Goal: Information Seeking & Learning: Learn about a topic

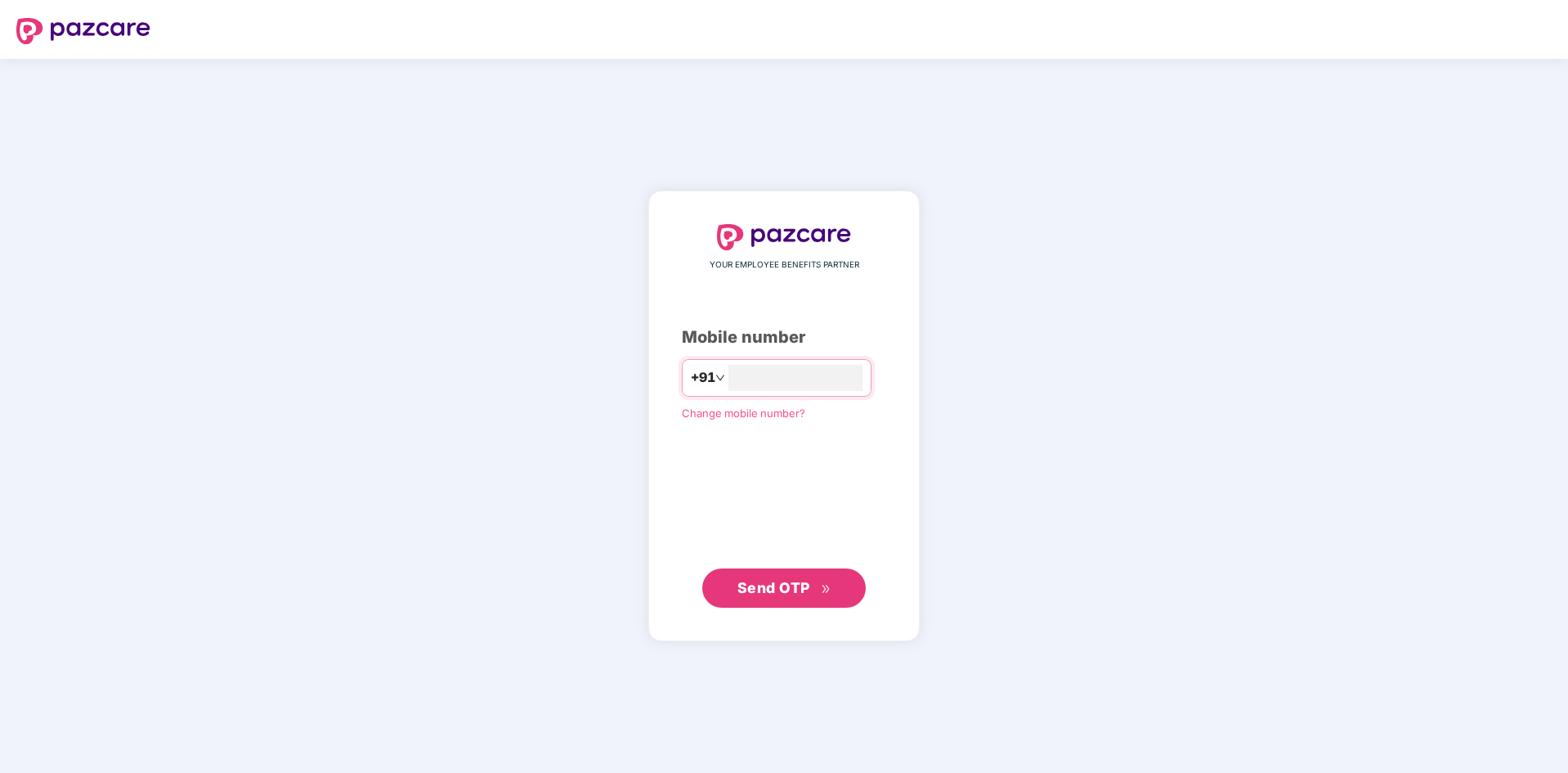
type input "**********"
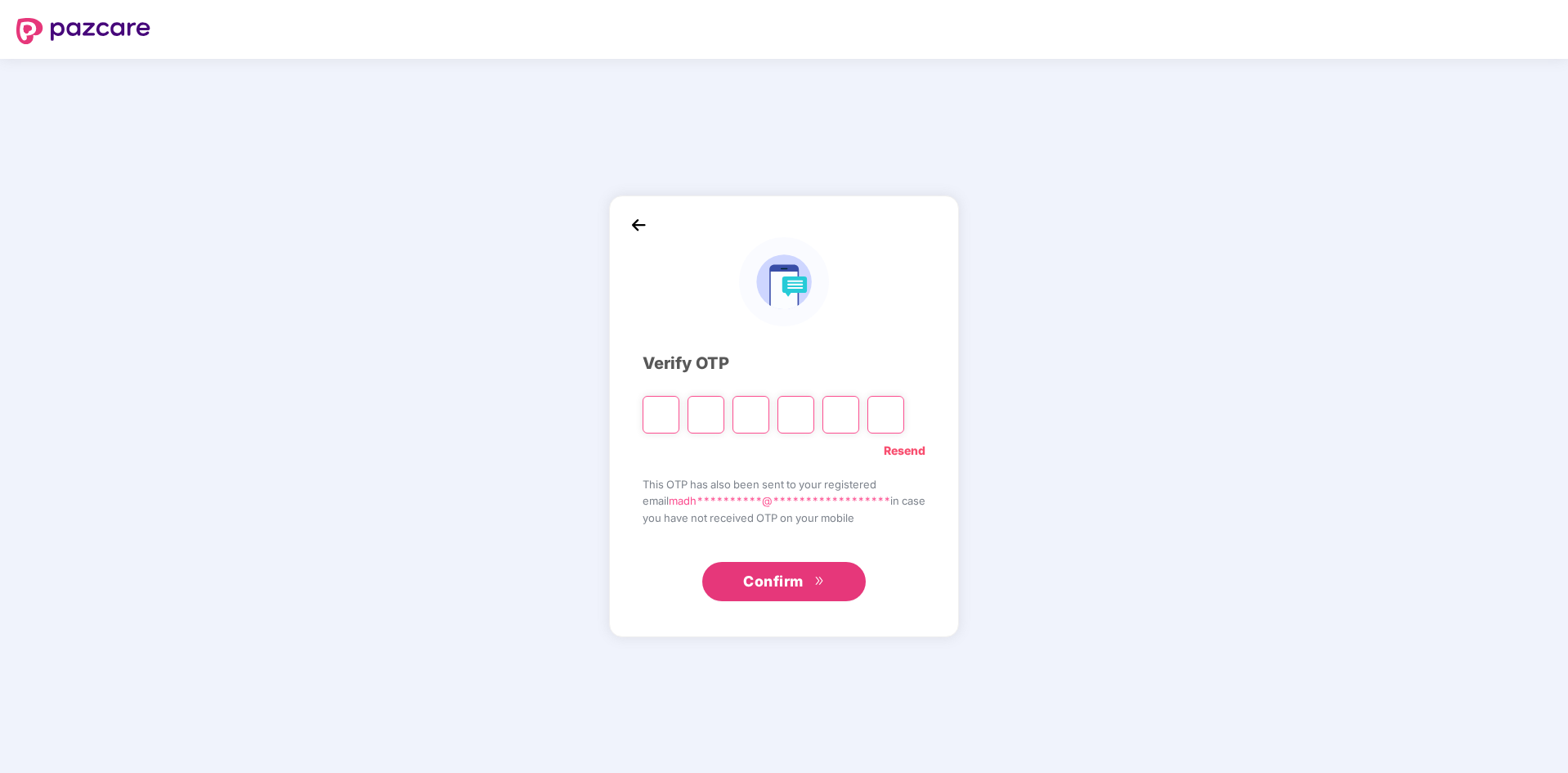
type input "*"
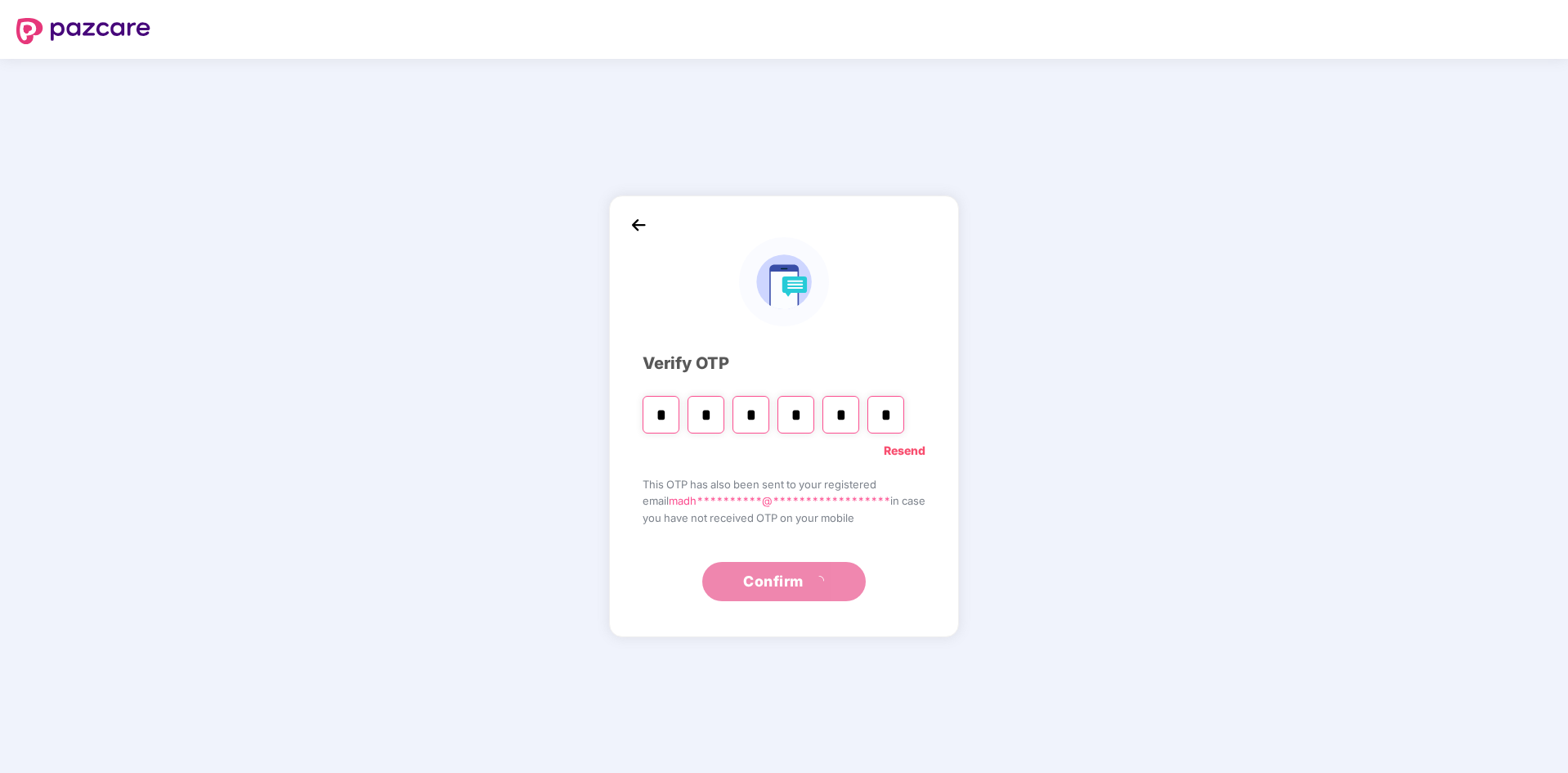
type input "*"
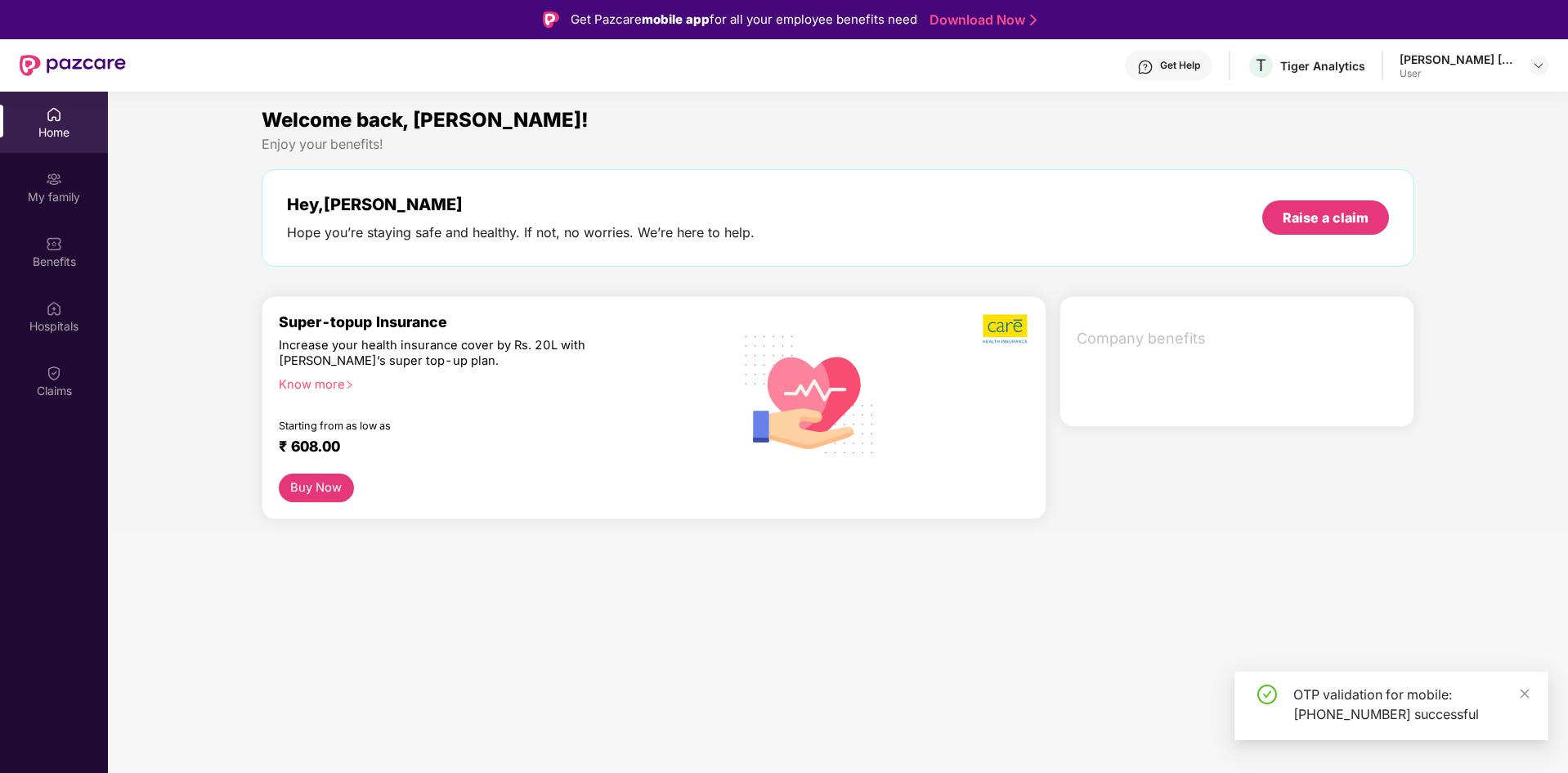
click at [819, 288] on div "Welcome back, [PERSON_NAME]! Enjoy your benefits! Hey, [PERSON_NAME] you’re sta…" at bounding box center [838, 318] width 1473 height 428
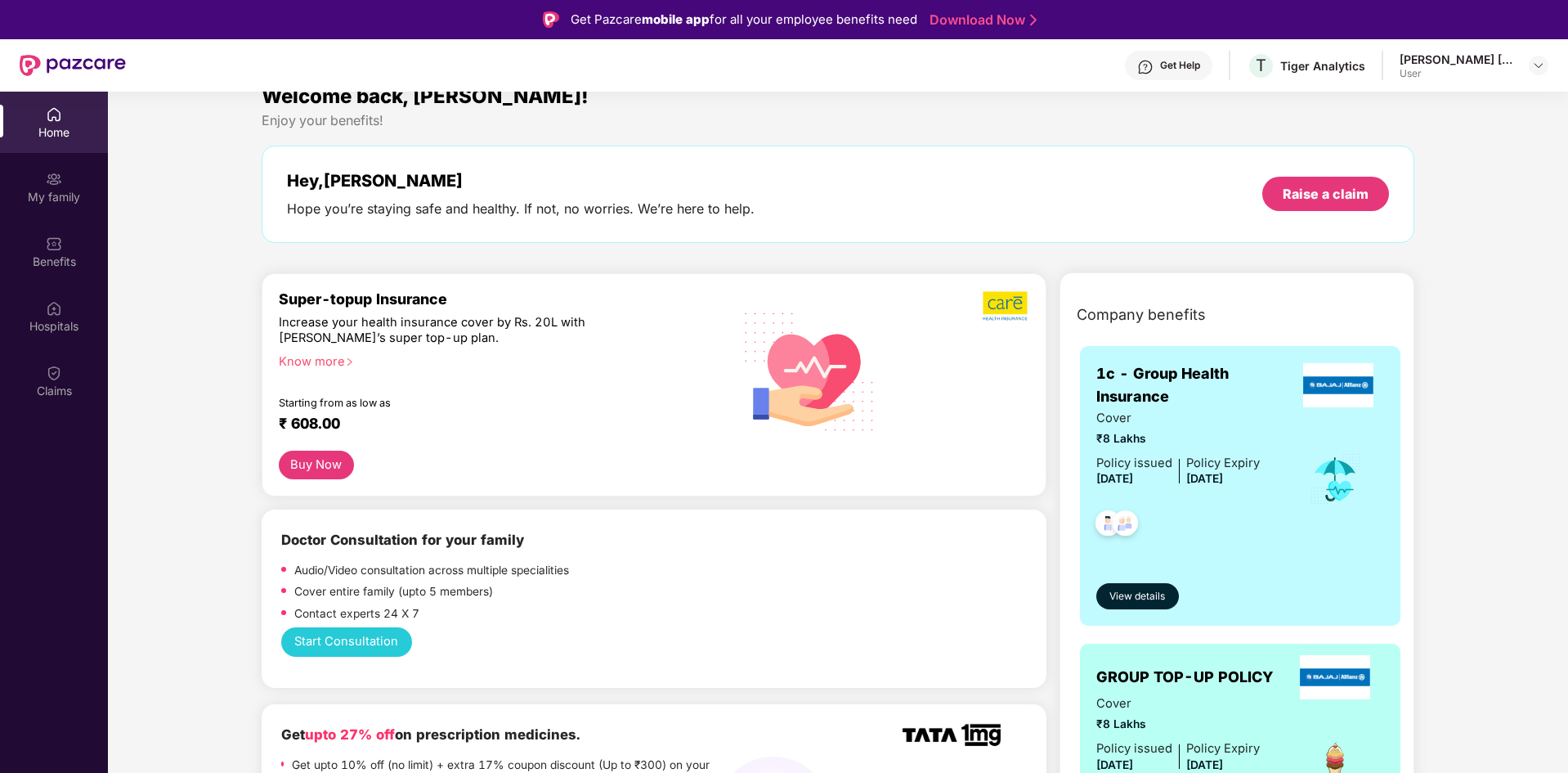
scroll to position [23, 0]
click at [50, 392] on div "Claims" at bounding box center [53, 391] width 108 height 16
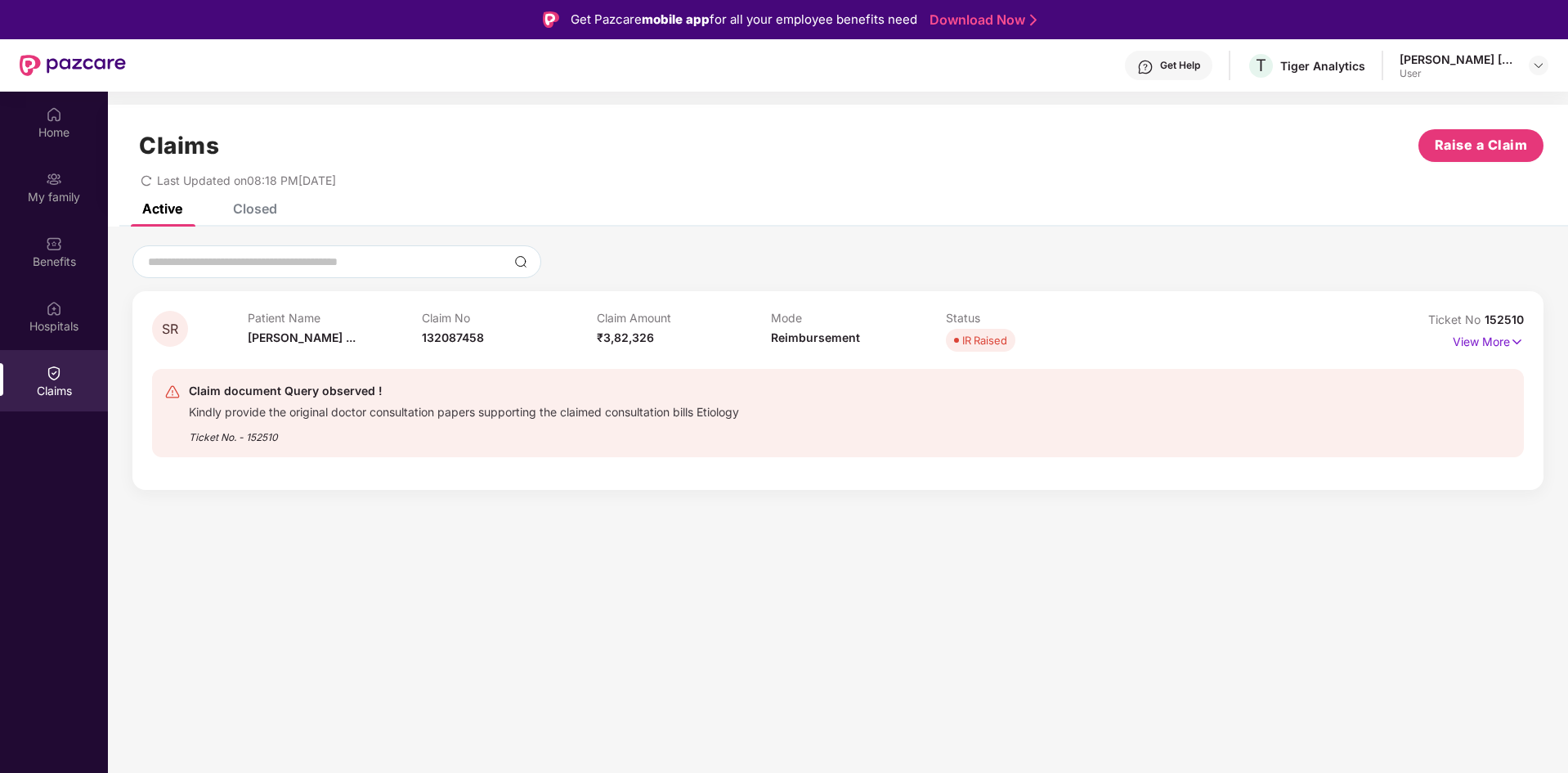
drag, startPoint x: 1000, startPoint y: 411, endPoint x: 1207, endPoint y: 439, distance: 208.9
click at [1008, 414] on div "Claim document Query observed ! Kindly provide the original doctor consultation…" at bounding box center [725, 413] width 1123 height 64
click at [1488, 331] on p "View More" at bounding box center [1488, 339] width 71 height 22
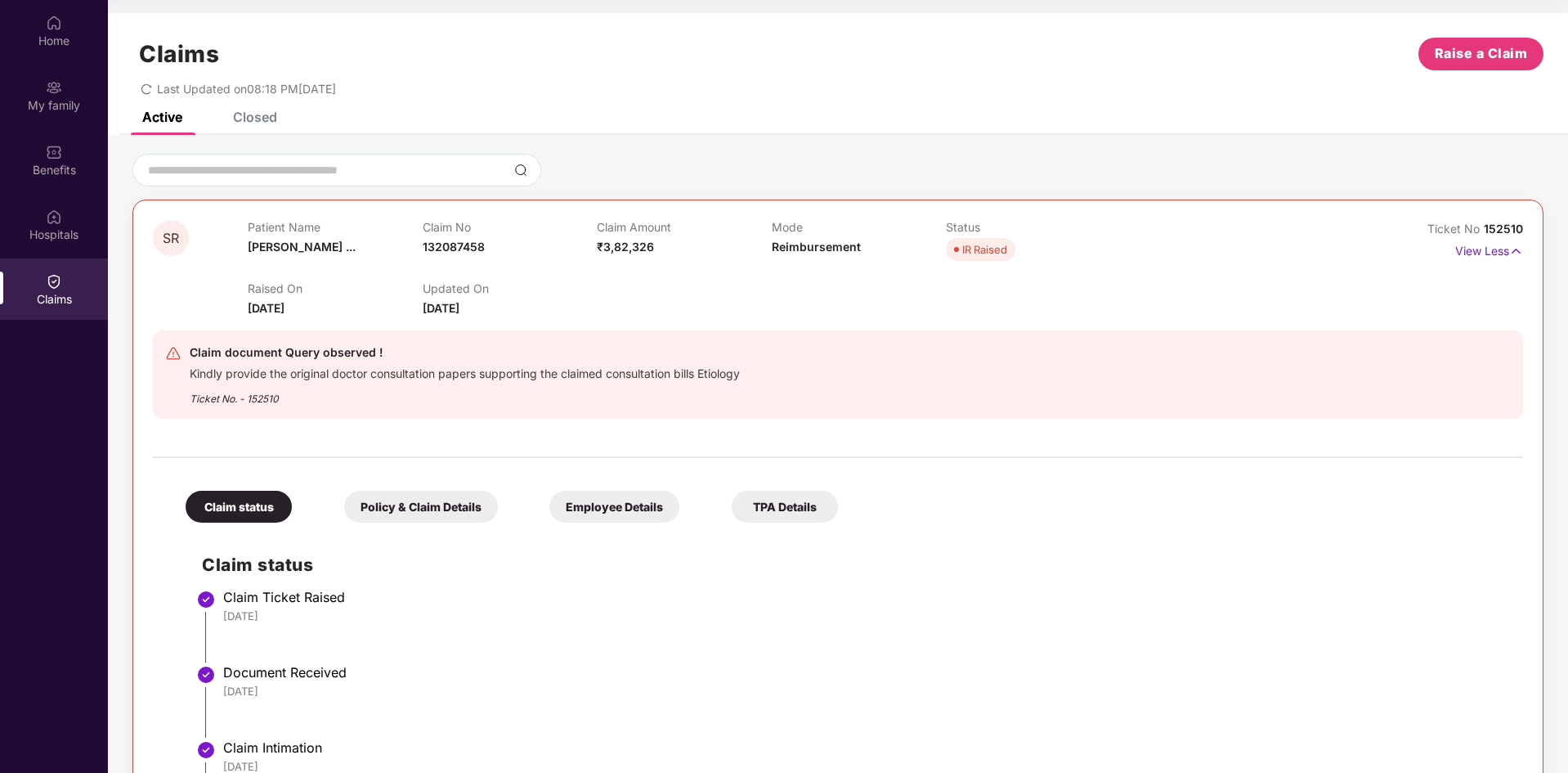
click at [749, 511] on div "TPA Details" at bounding box center [785, 506] width 107 height 32
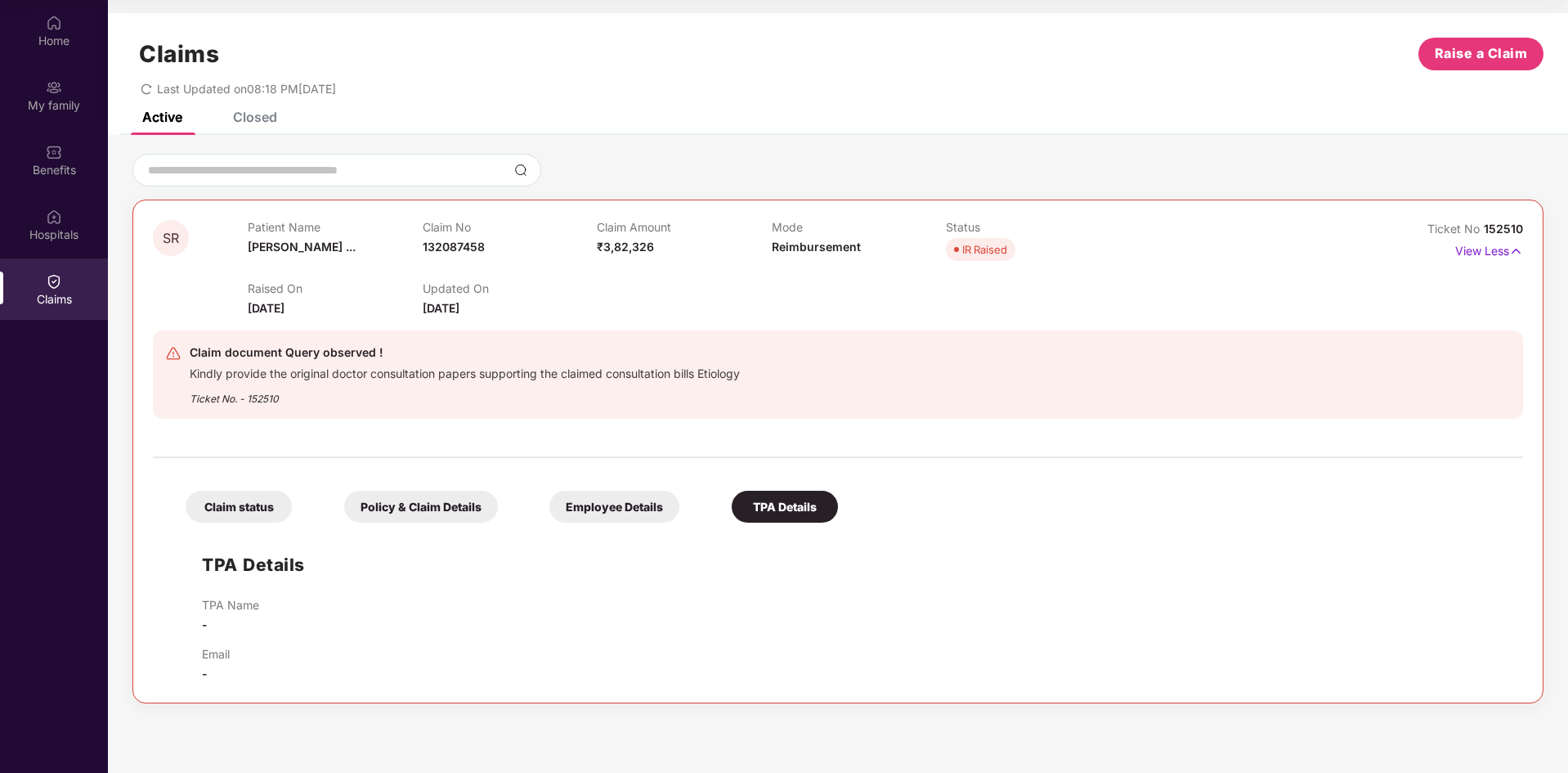
click at [651, 501] on div "Employee Details" at bounding box center [615, 506] width 130 height 32
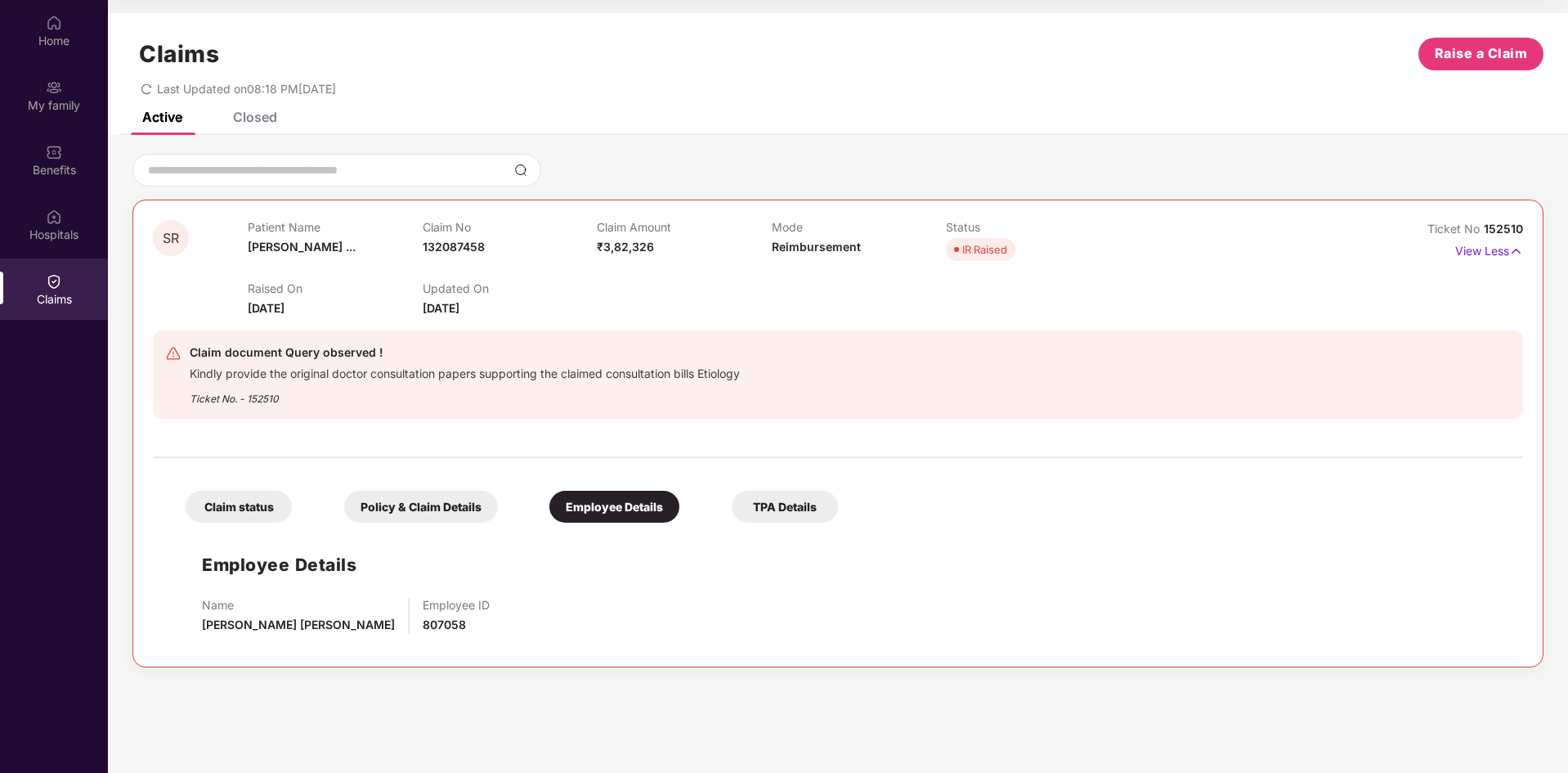
click at [435, 498] on div "Policy & Claim Details" at bounding box center [421, 506] width 154 height 32
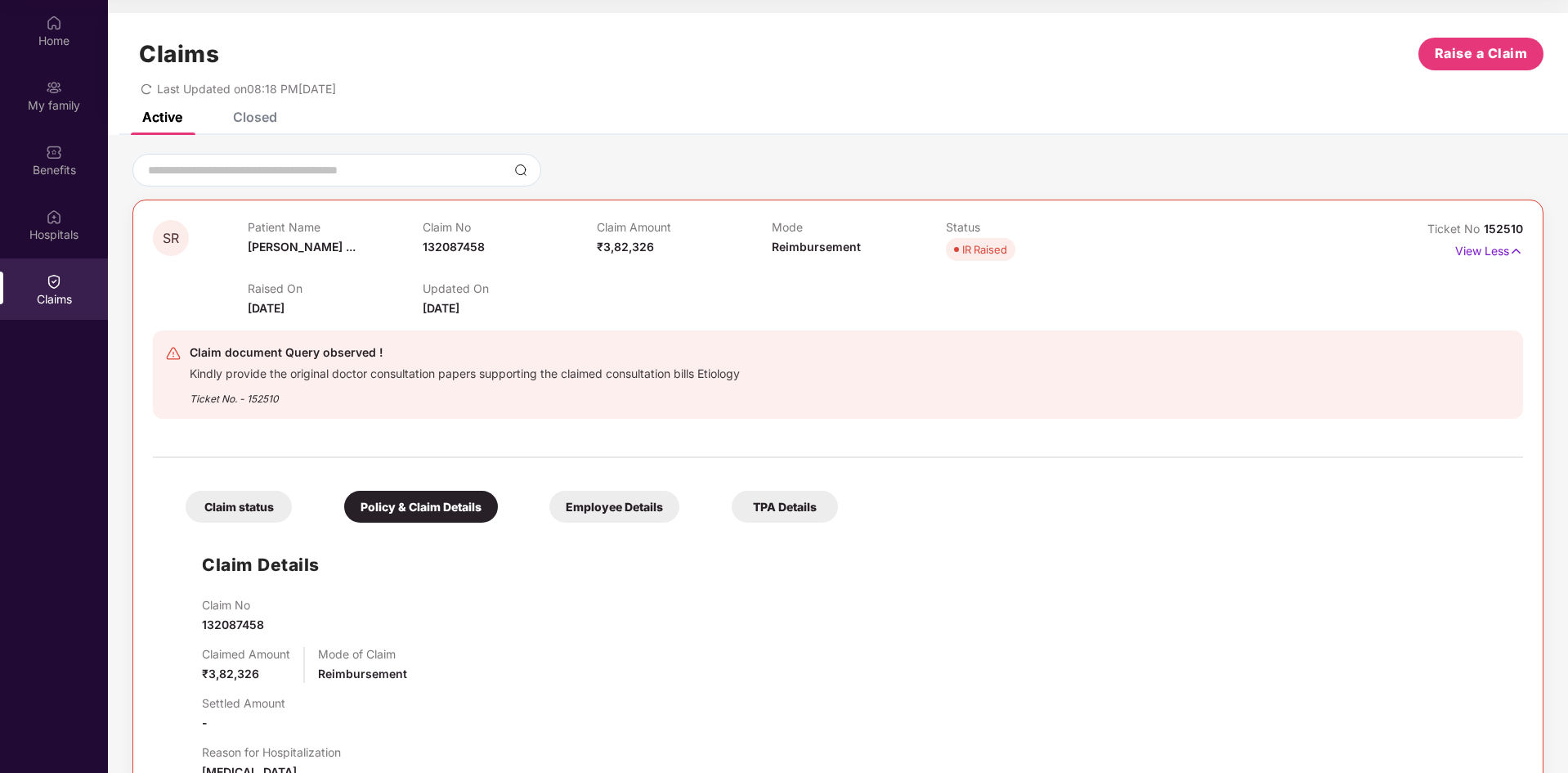
click at [253, 504] on div "Claim status" at bounding box center [239, 506] width 107 height 32
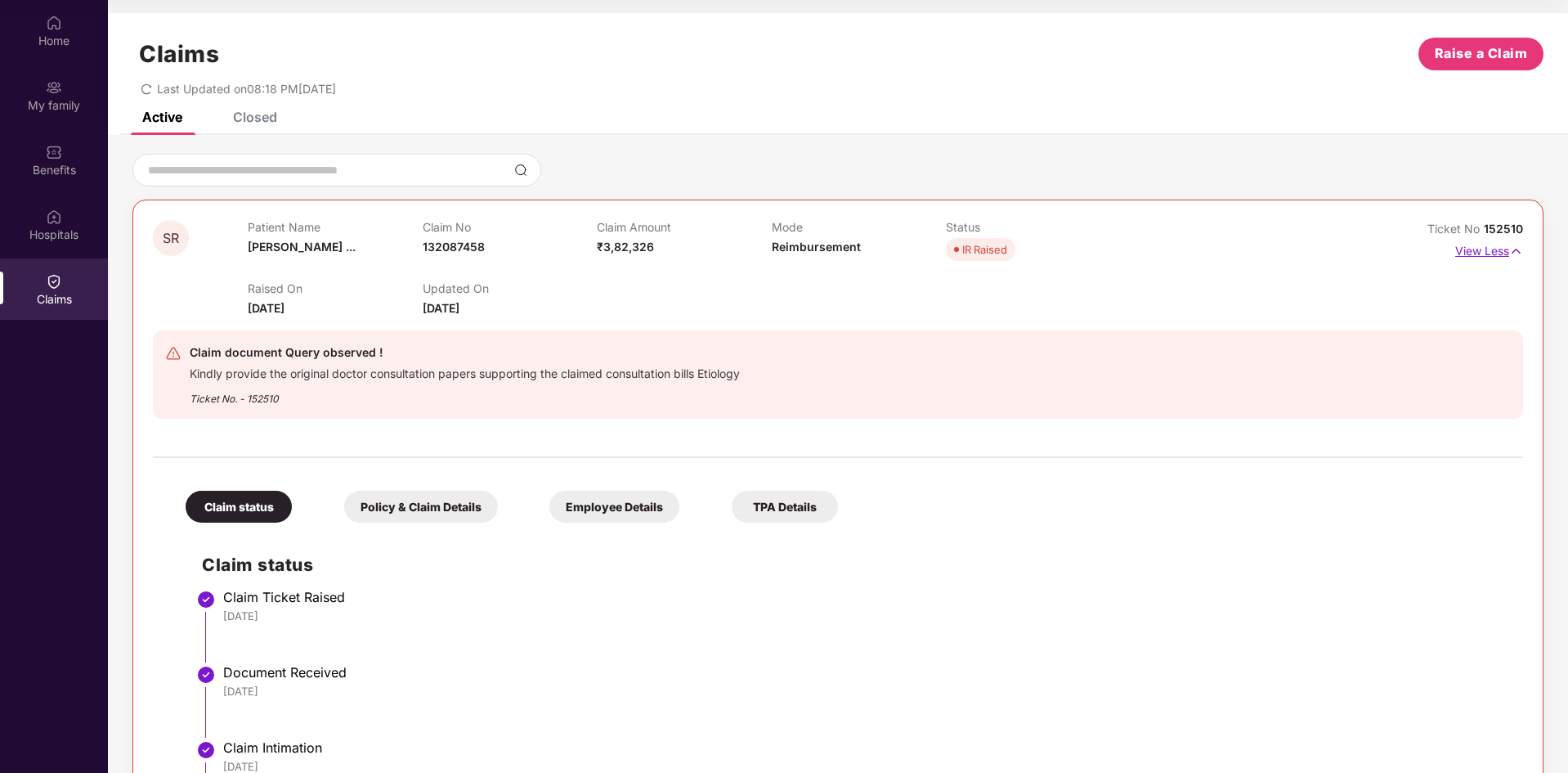
click at [1491, 246] on p "View Less" at bounding box center [1489, 248] width 68 height 22
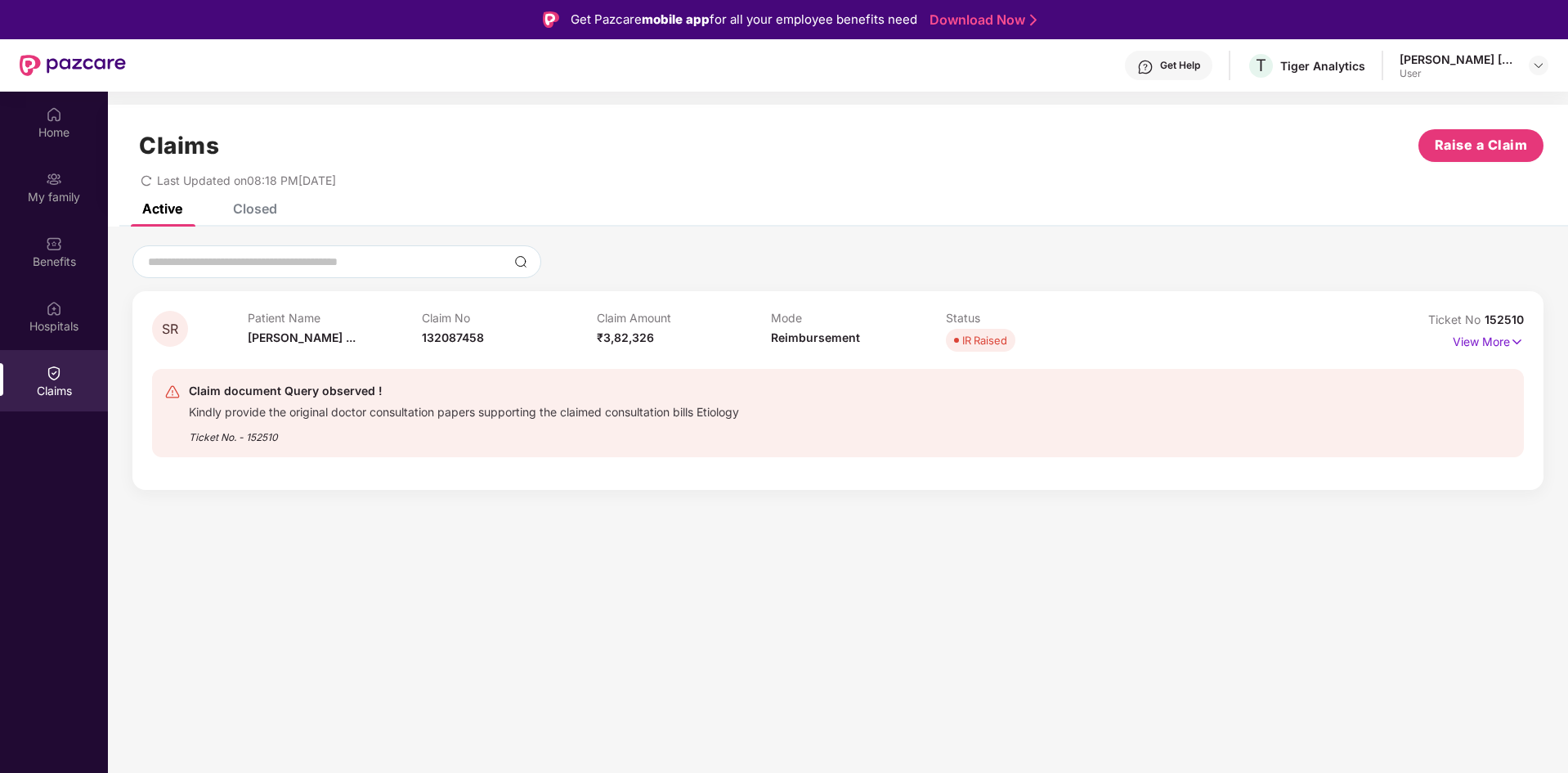
click at [258, 219] on div "Closed" at bounding box center [242, 208] width 69 height 36
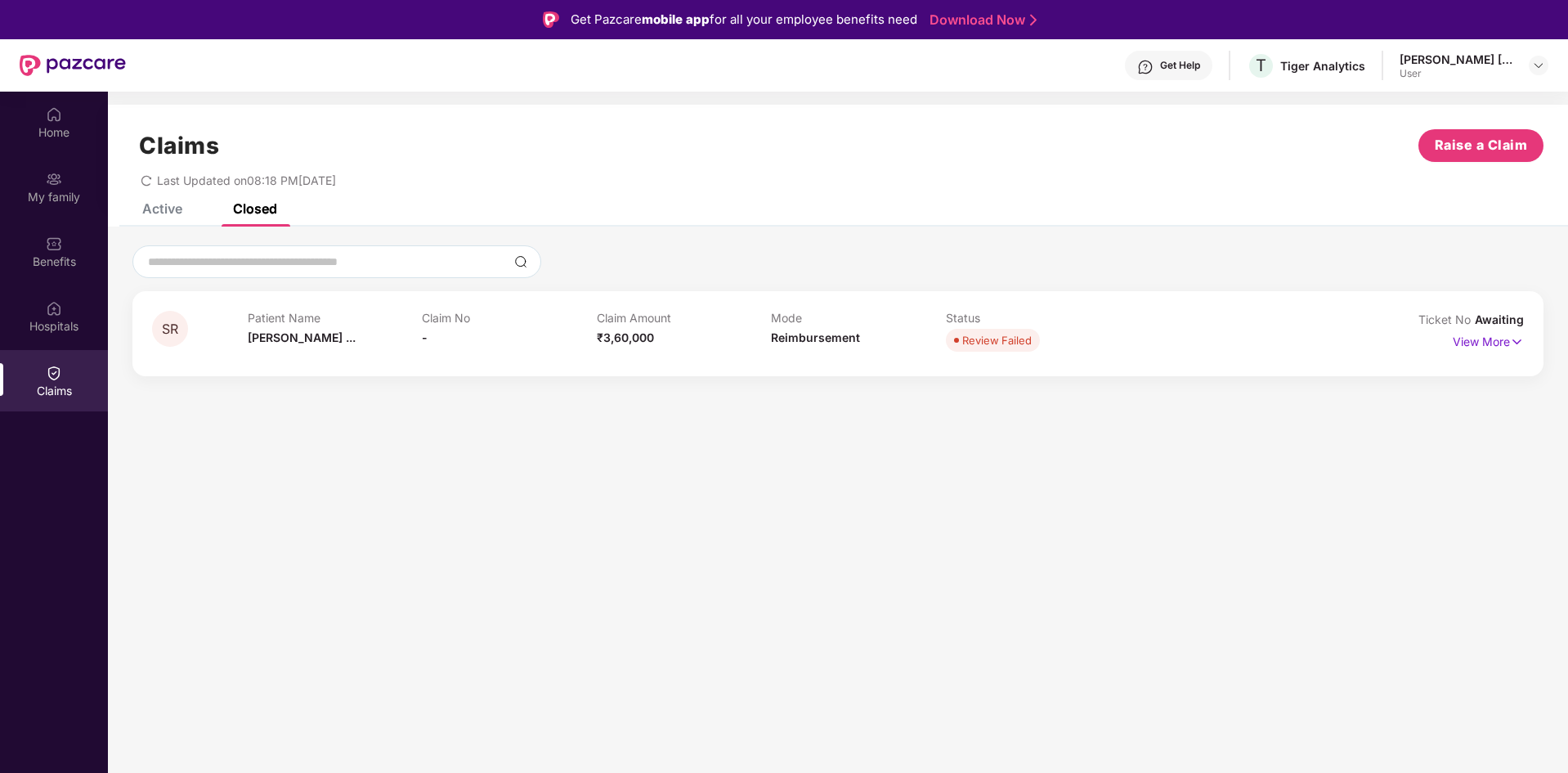
click at [170, 212] on div "Active" at bounding box center [162, 209] width 40 height 16
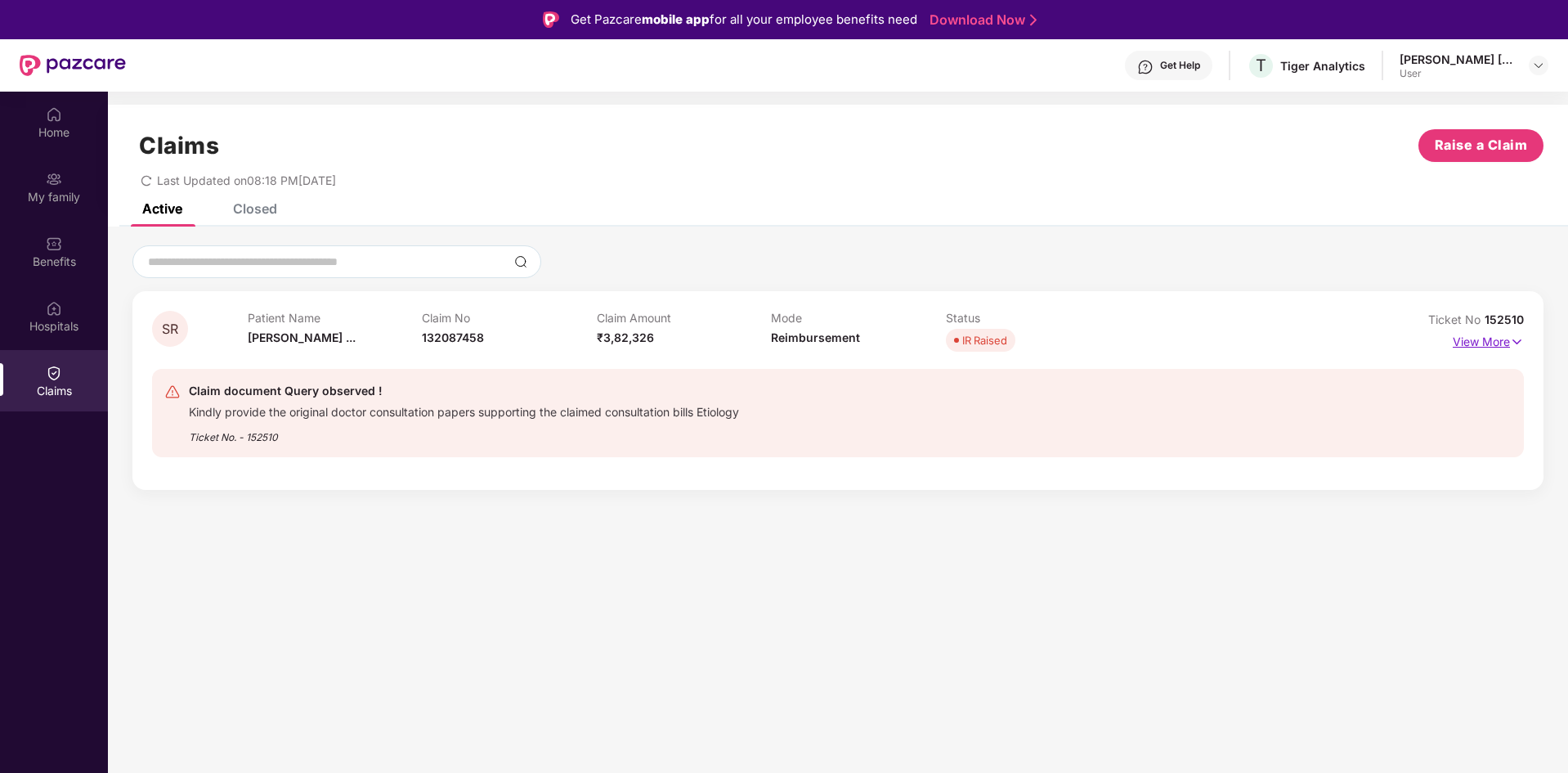
click at [1478, 335] on p "View More" at bounding box center [1488, 339] width 71 height 22
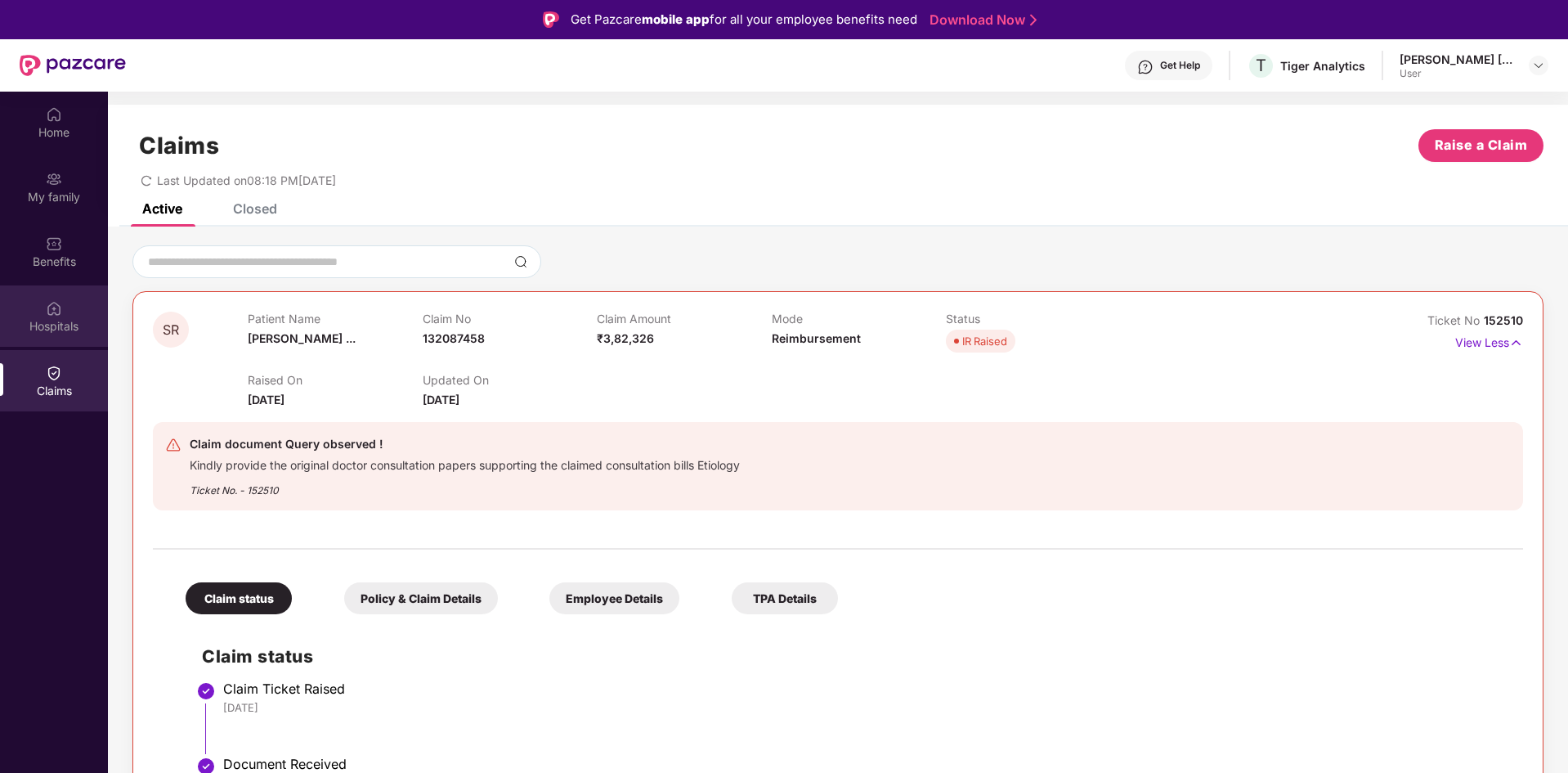
click at [35, 310] on div "Hospitals" at bounding box center [53, 315] width 108 height 61
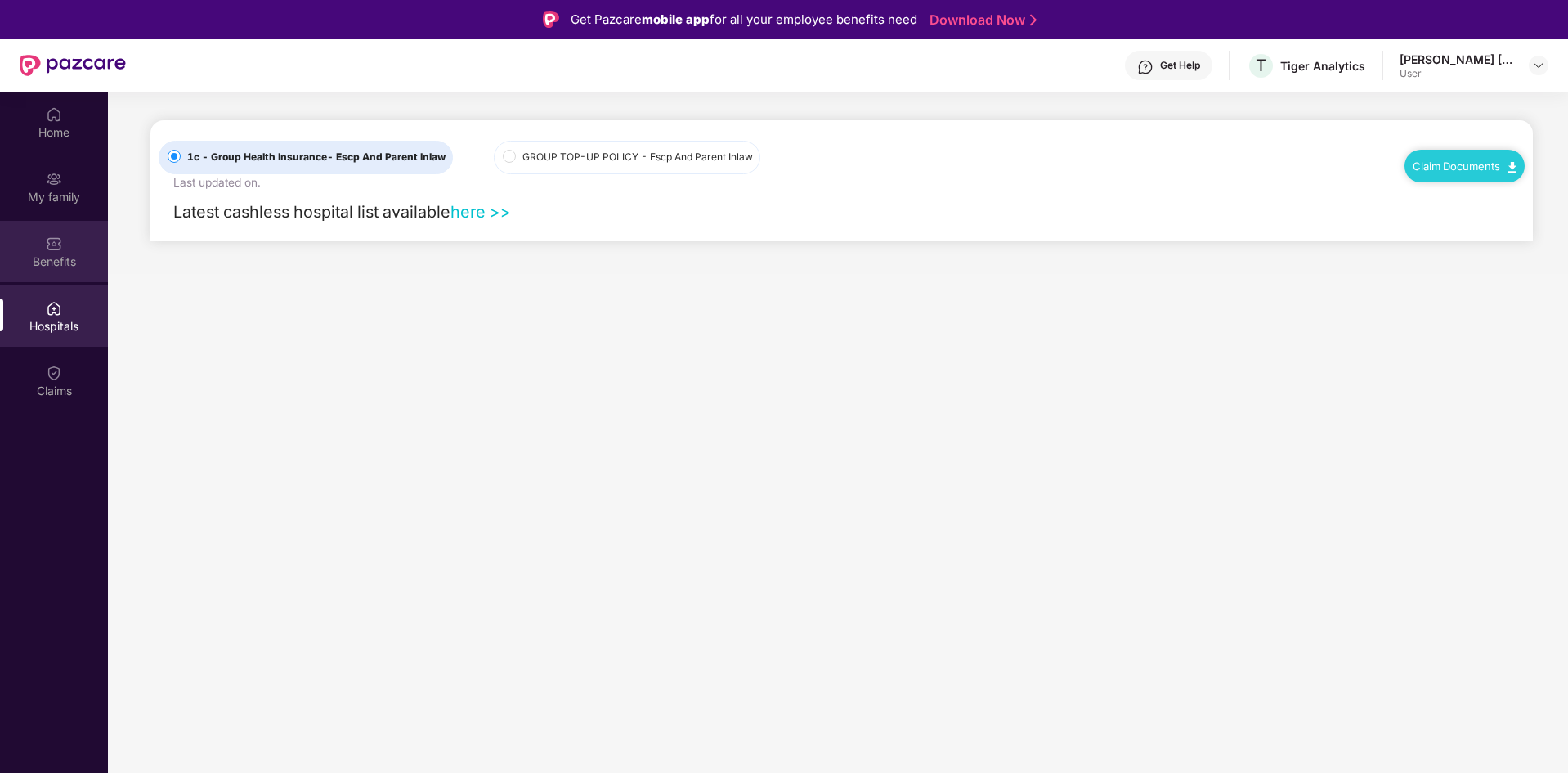
click at [69, 261] on div "Benefits" at bounding box center [53, 261] width 108 height 16
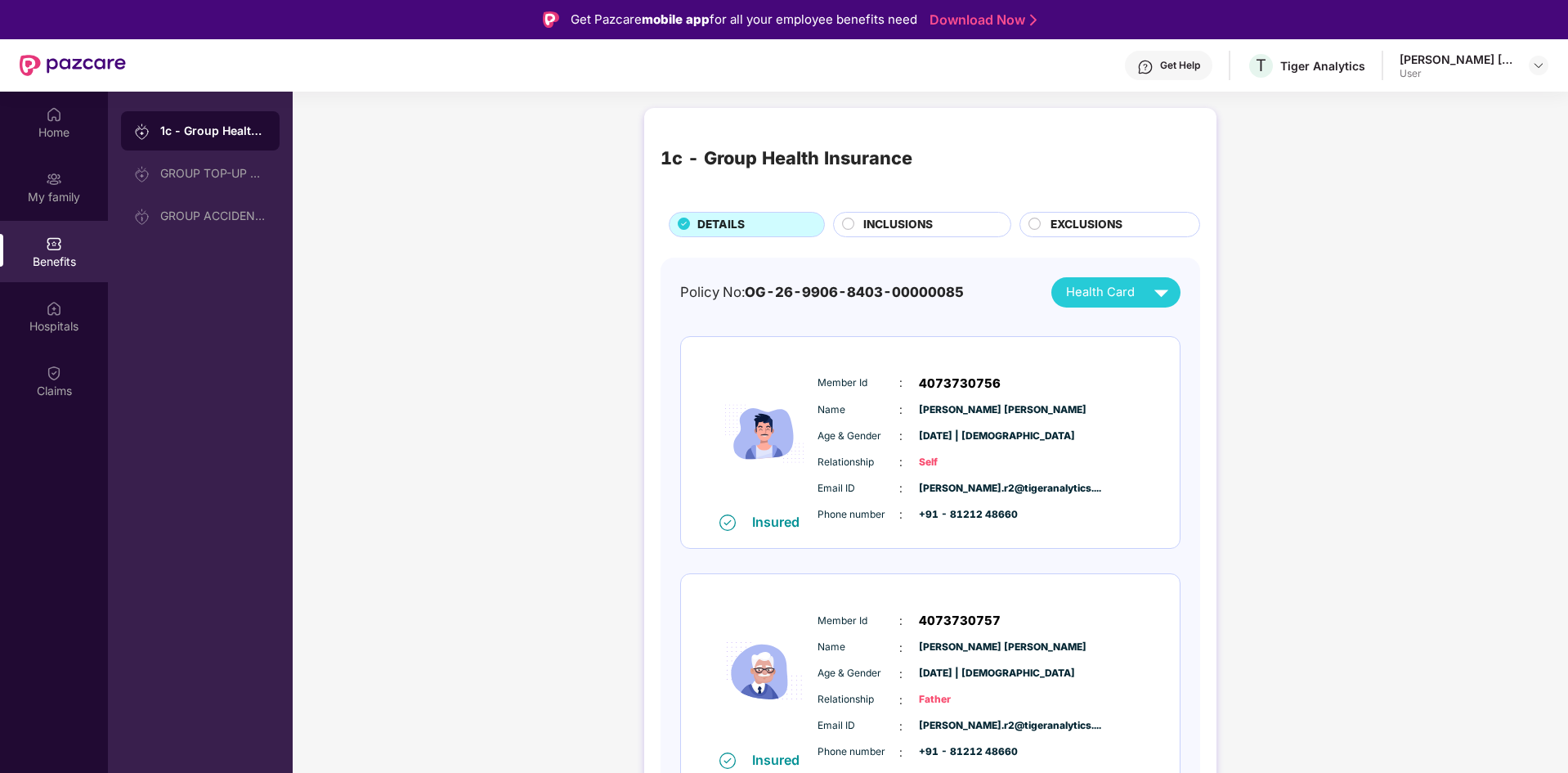
click at [870, 225] on span "INCLUSIONS" at bounding box center [898, 225] width 70 height 18
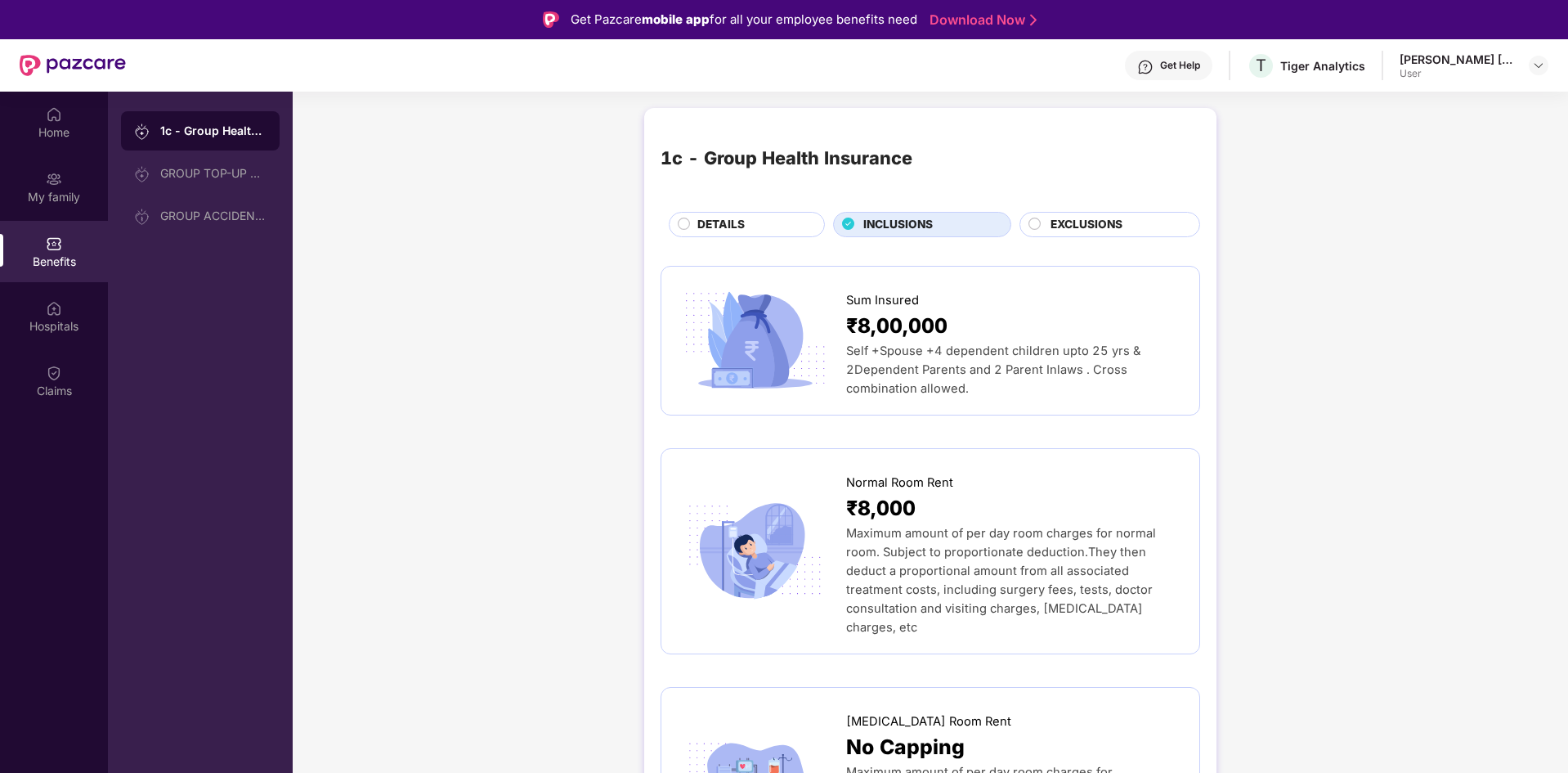
click at [1127, 221] on div "EXCLUSIONS" at bounding box center [1116, 226] width 148 height 20
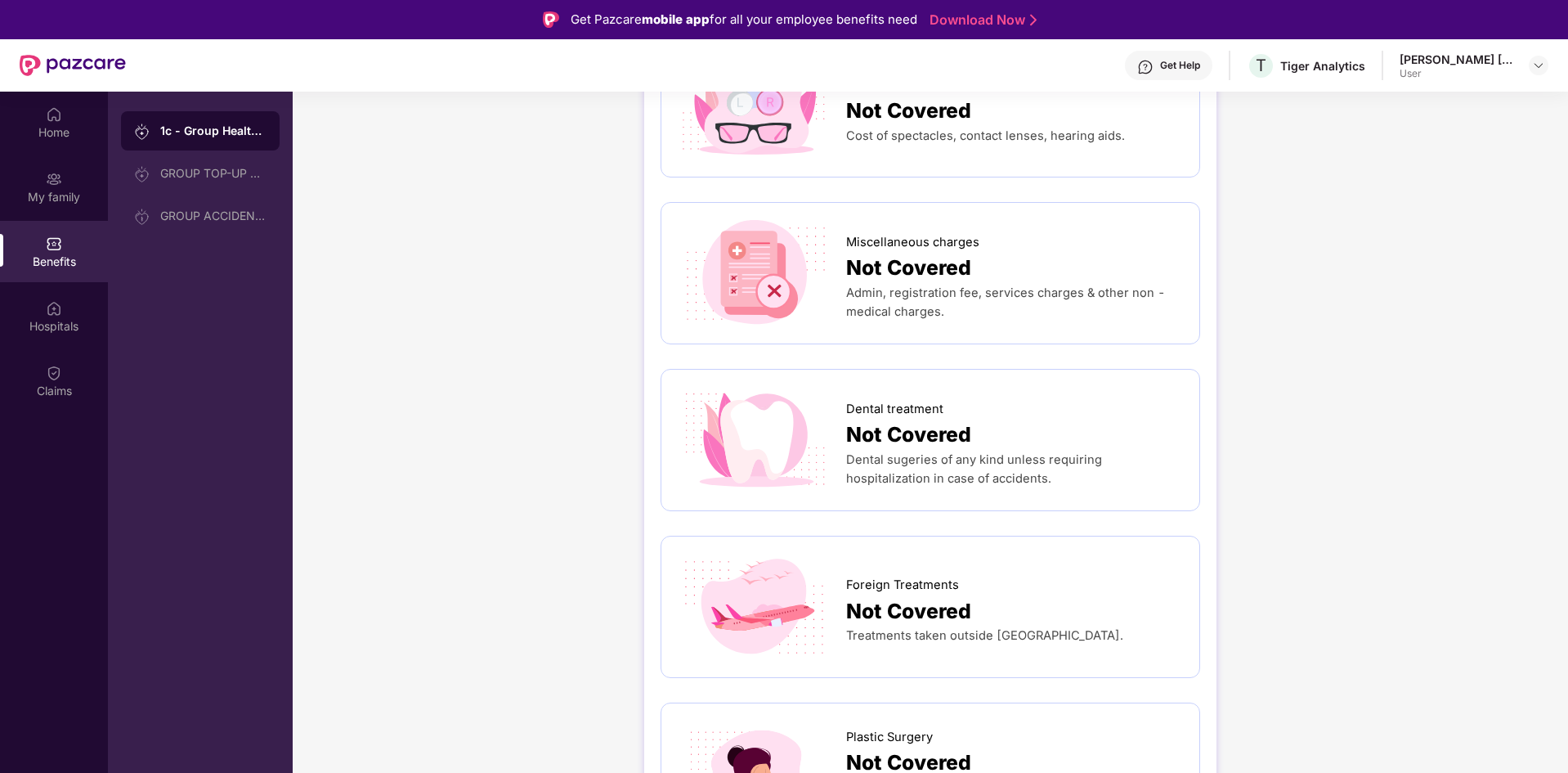
scroll to position [206, 0]
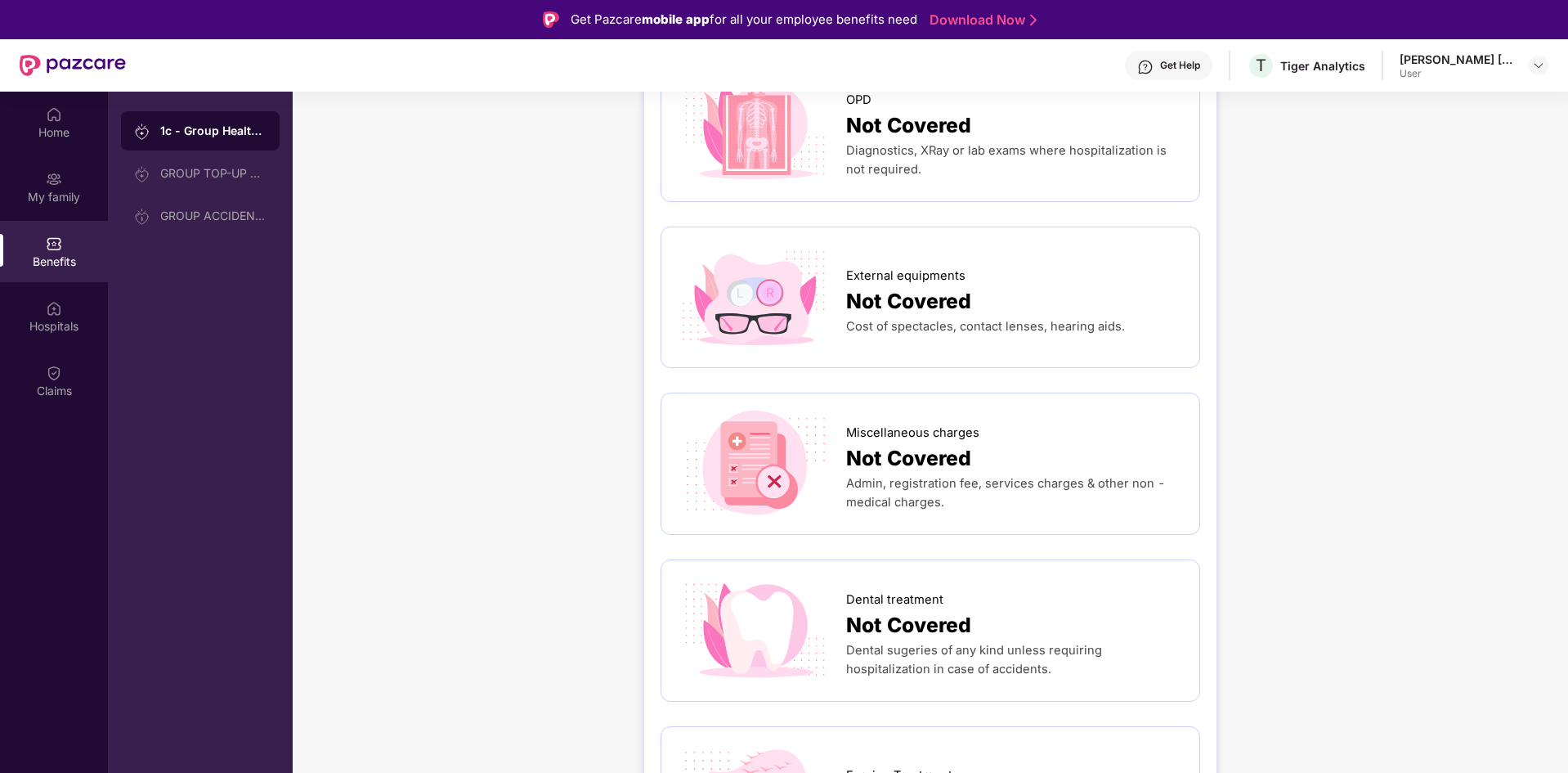
click at [944, 459] on span "Not Covered" at bounding box center [909, 458] width 125 height 32
click at [909, 437] on span "Miscellaneous charges" at bounding box center [912, 433] width 133 height 18
click at [916, 501] on span "Admin, registration fee, services charges & other non - medical charges." at bounding box center [1007, 493] width 320 height 34
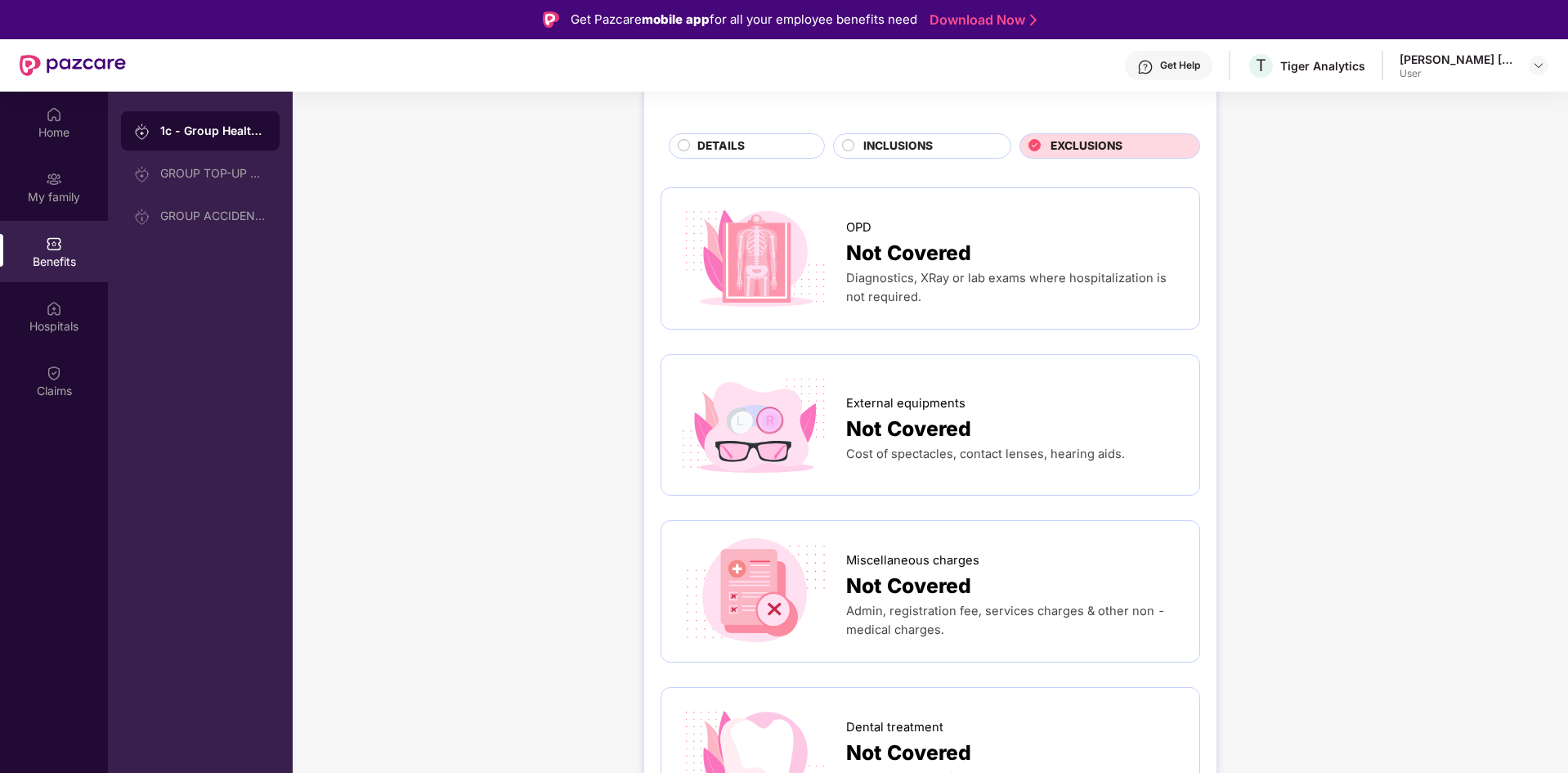
scroll to position [11, 0]
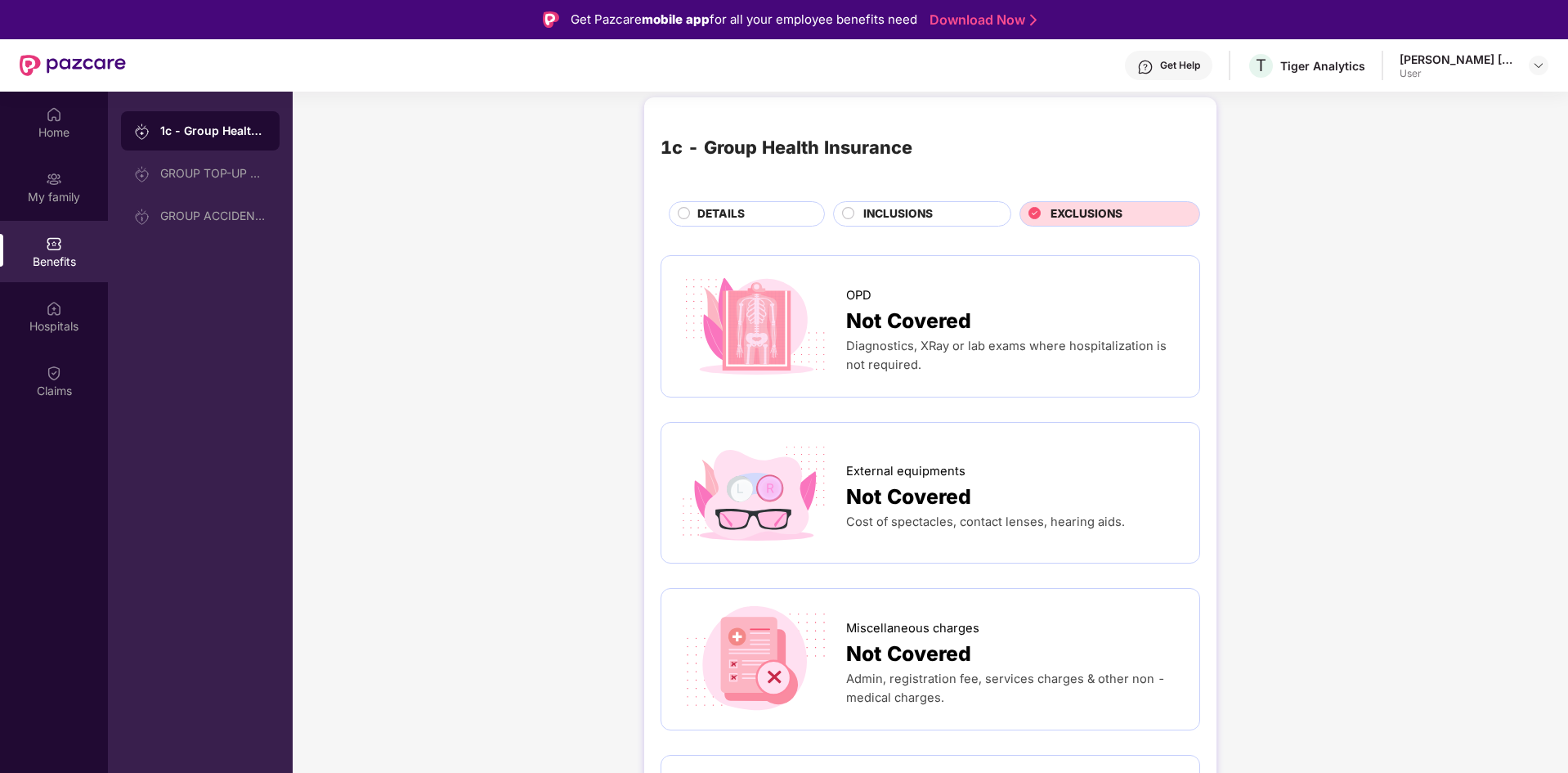
click at [707, 219] on span "DETAILS" at bounding box center [720, 214] width 48 height 18
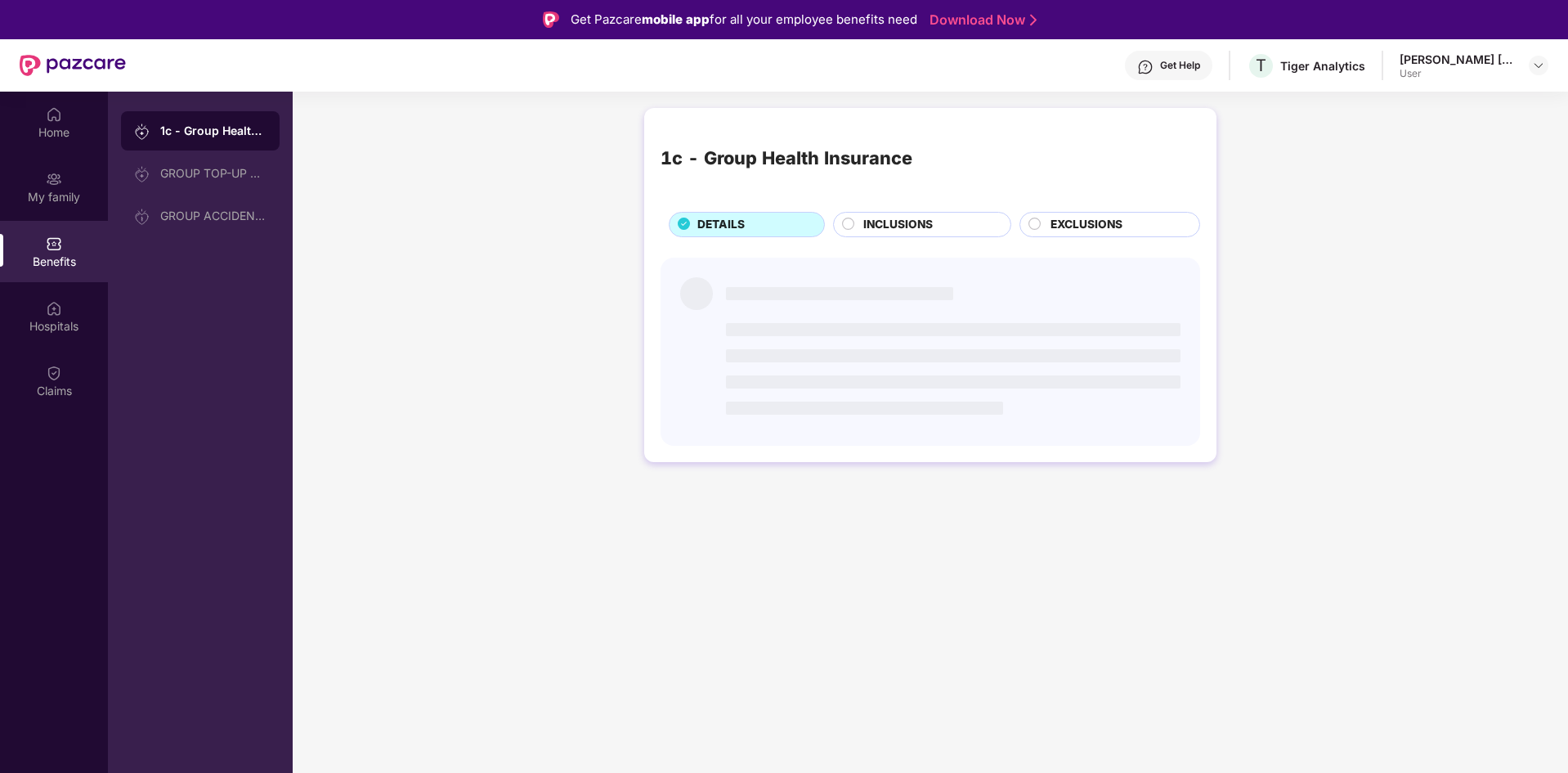
click at [880, 224] on span "INCLUSIONS" at bounding box center [898, 225] width 70 height 18
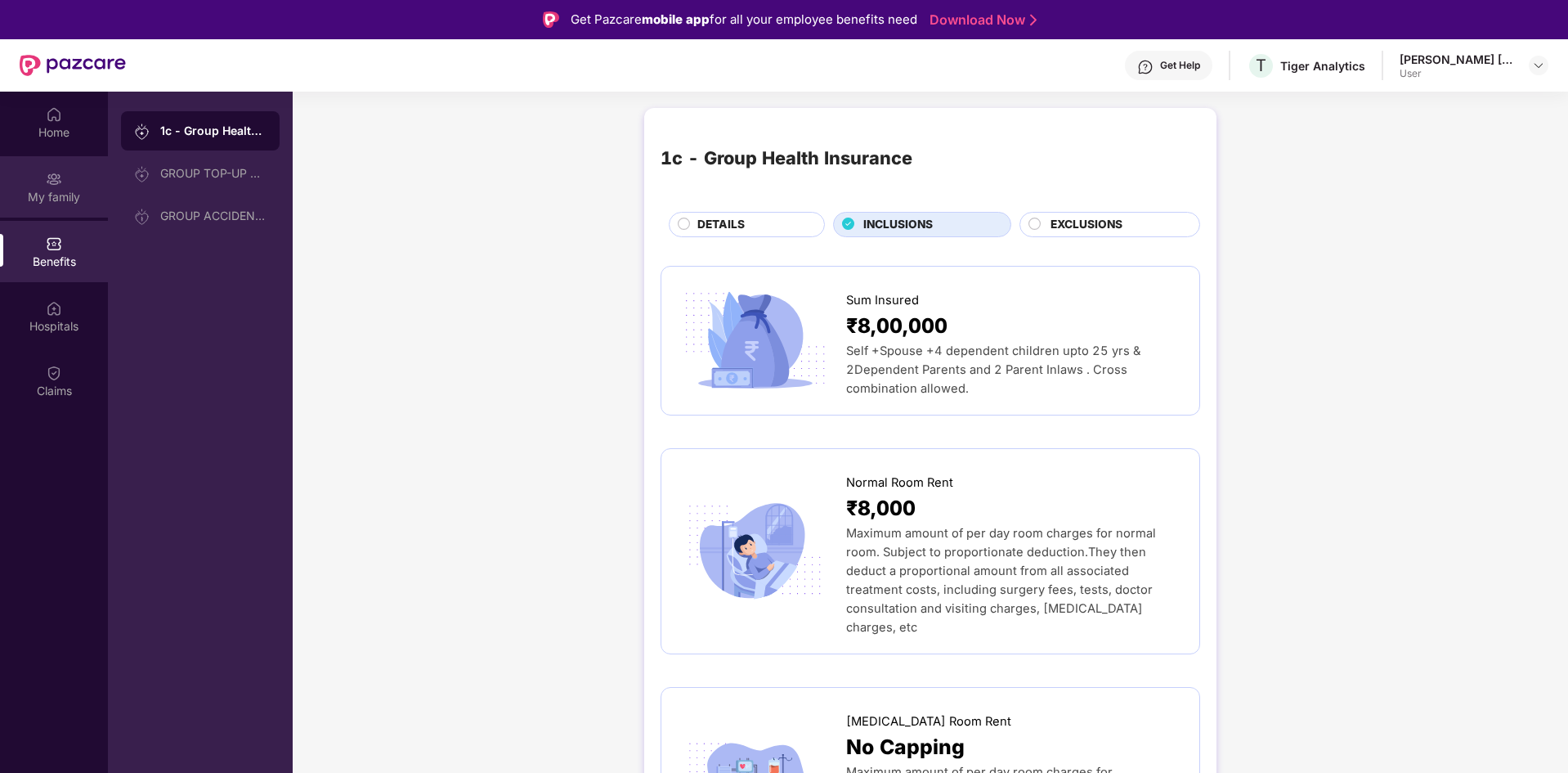
click at [43, 171] on div "My family" at bounding box center [53, 186] width 108 height 61
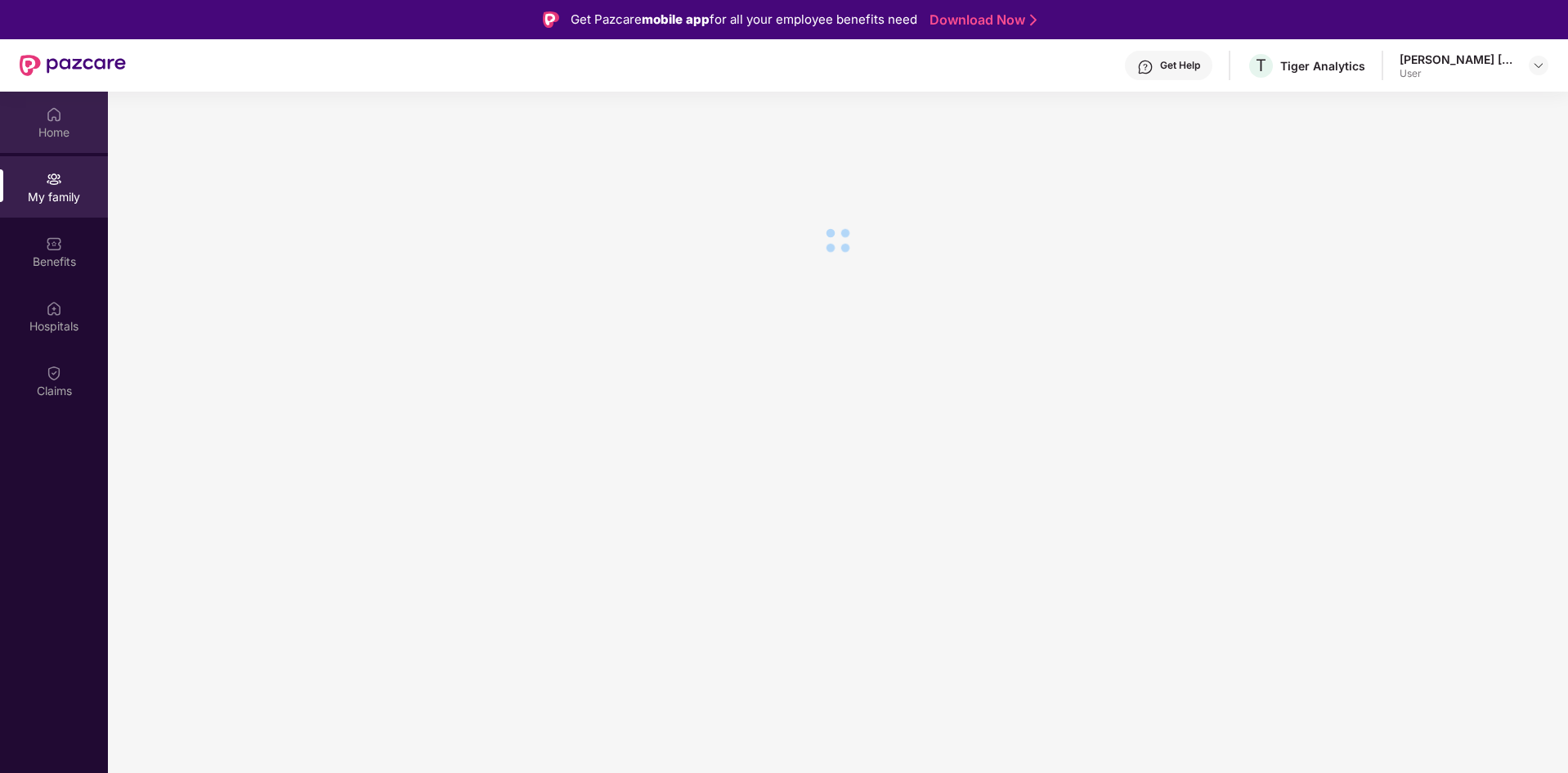
click at [39, 128] on div "Home" at bounding box center [53, 132] width 108 height 16
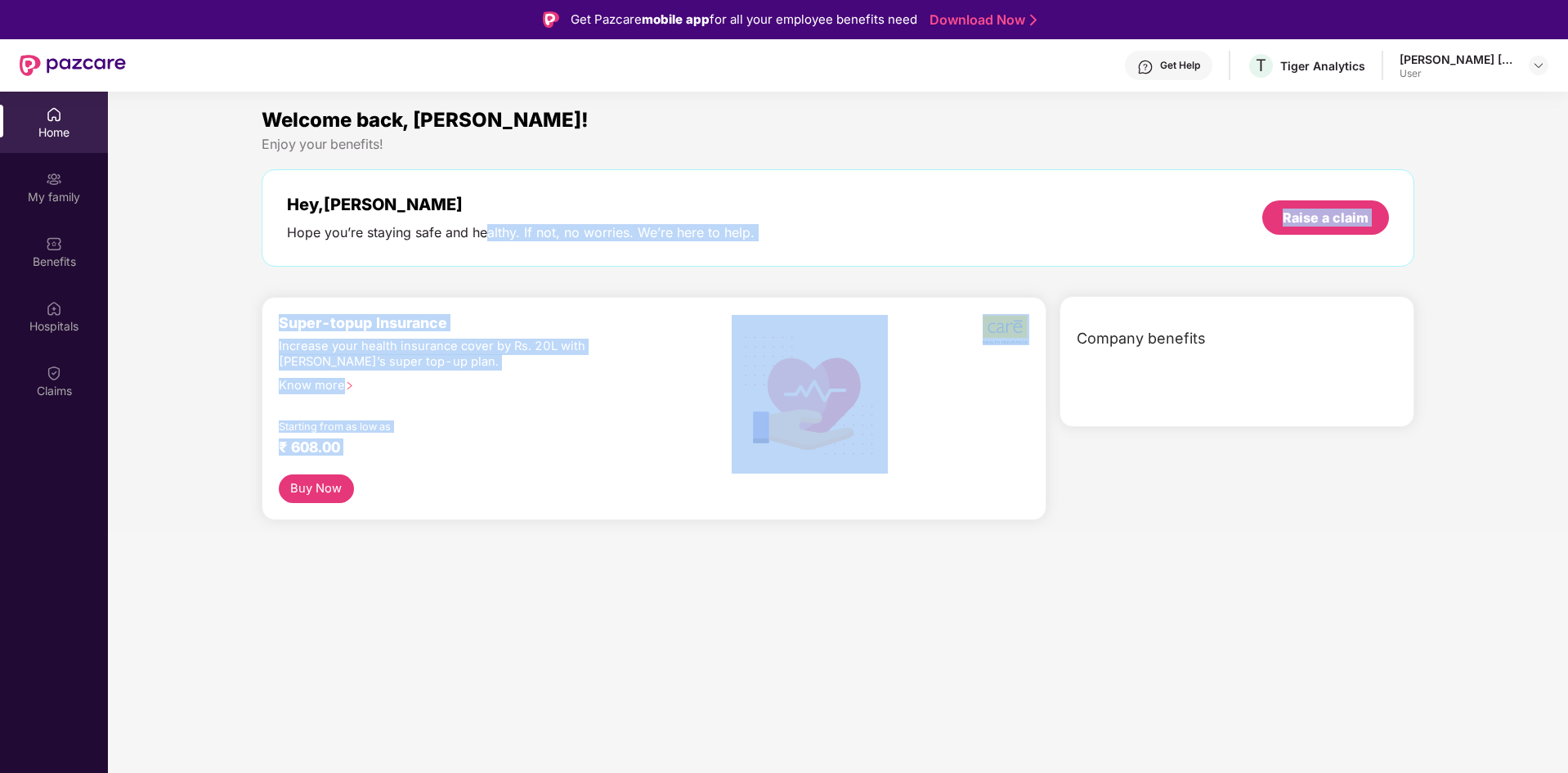
click at [1137, 363] on div "Welcome back, [PERSON_NAME]! Enjoy your benefits! Hey, [PERSON_NAME] you’re sta…" at bounding box center [838, 319] width 1473 height 429
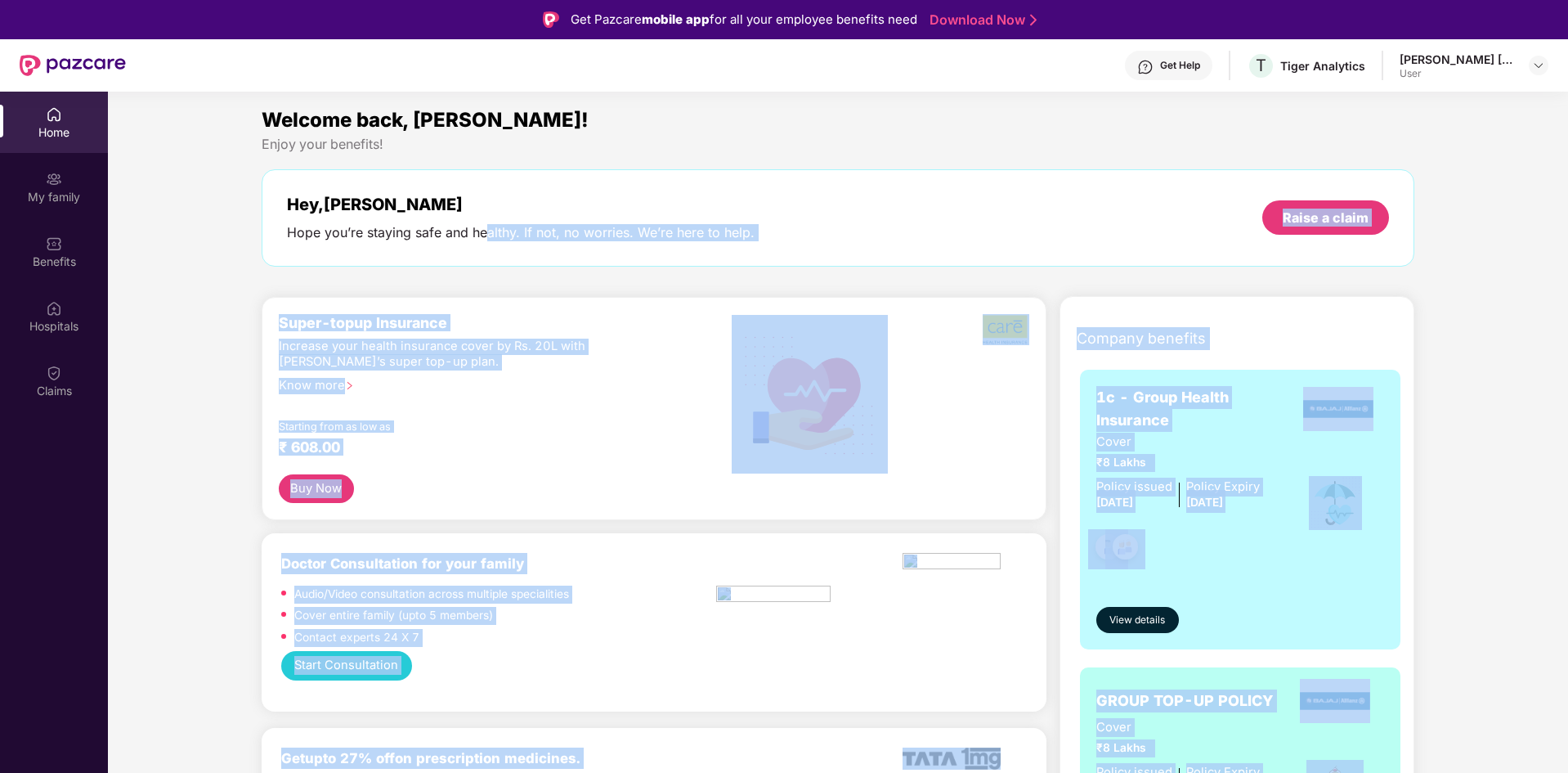
click at [843, 663] on div "Start Consultation" at bounding box center [654, 665] width 746 height 30
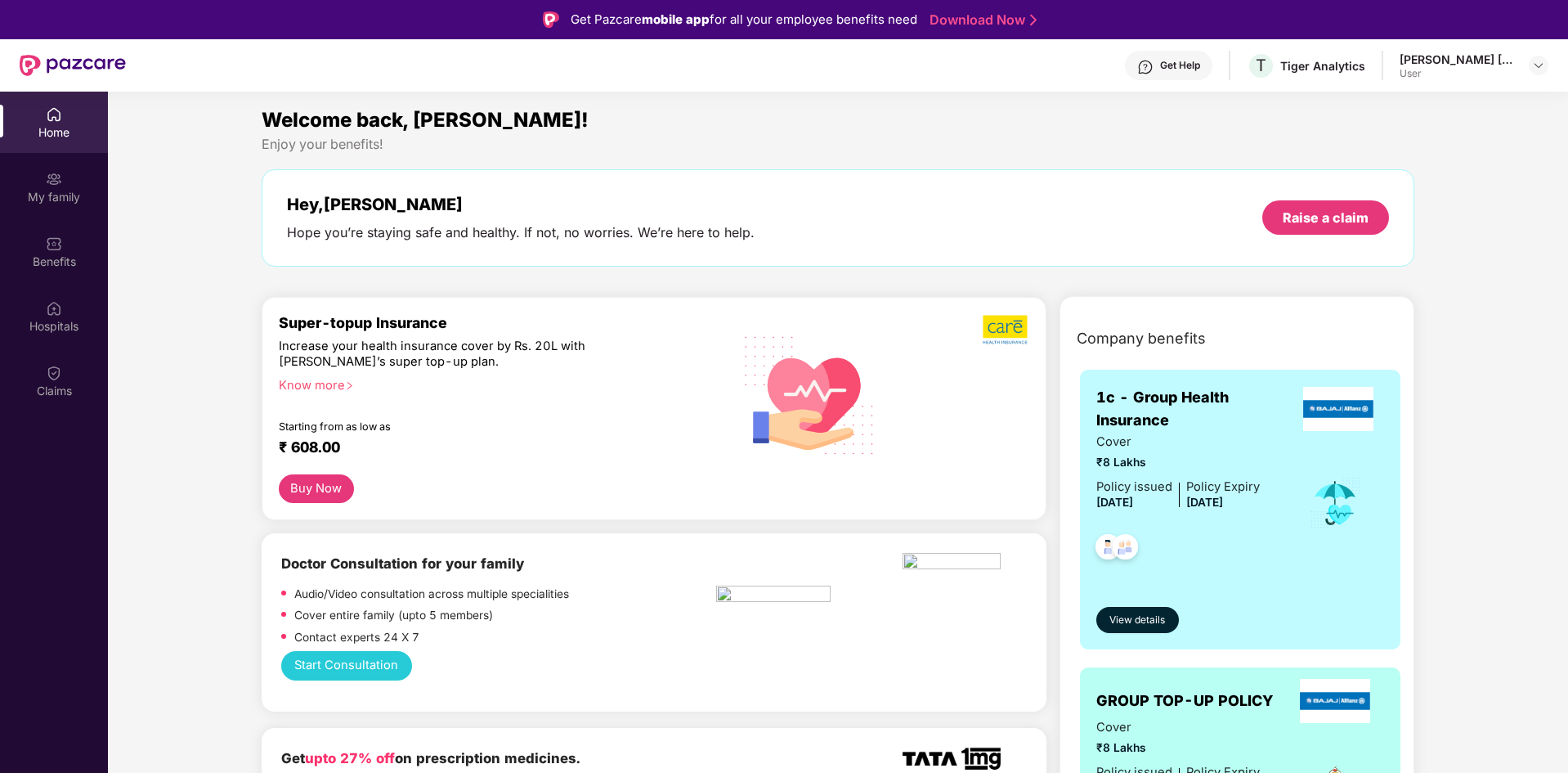
click at [956, 183] on div "Hey, [PERSON_NAME] you’re staying safe and healthy. If not, no worries. We’re h…" at bounding box center [839, 218] width 1154 height 97
click at [55, 388] on div "Claims" at bounding box center [53, 391] width 108 height 16
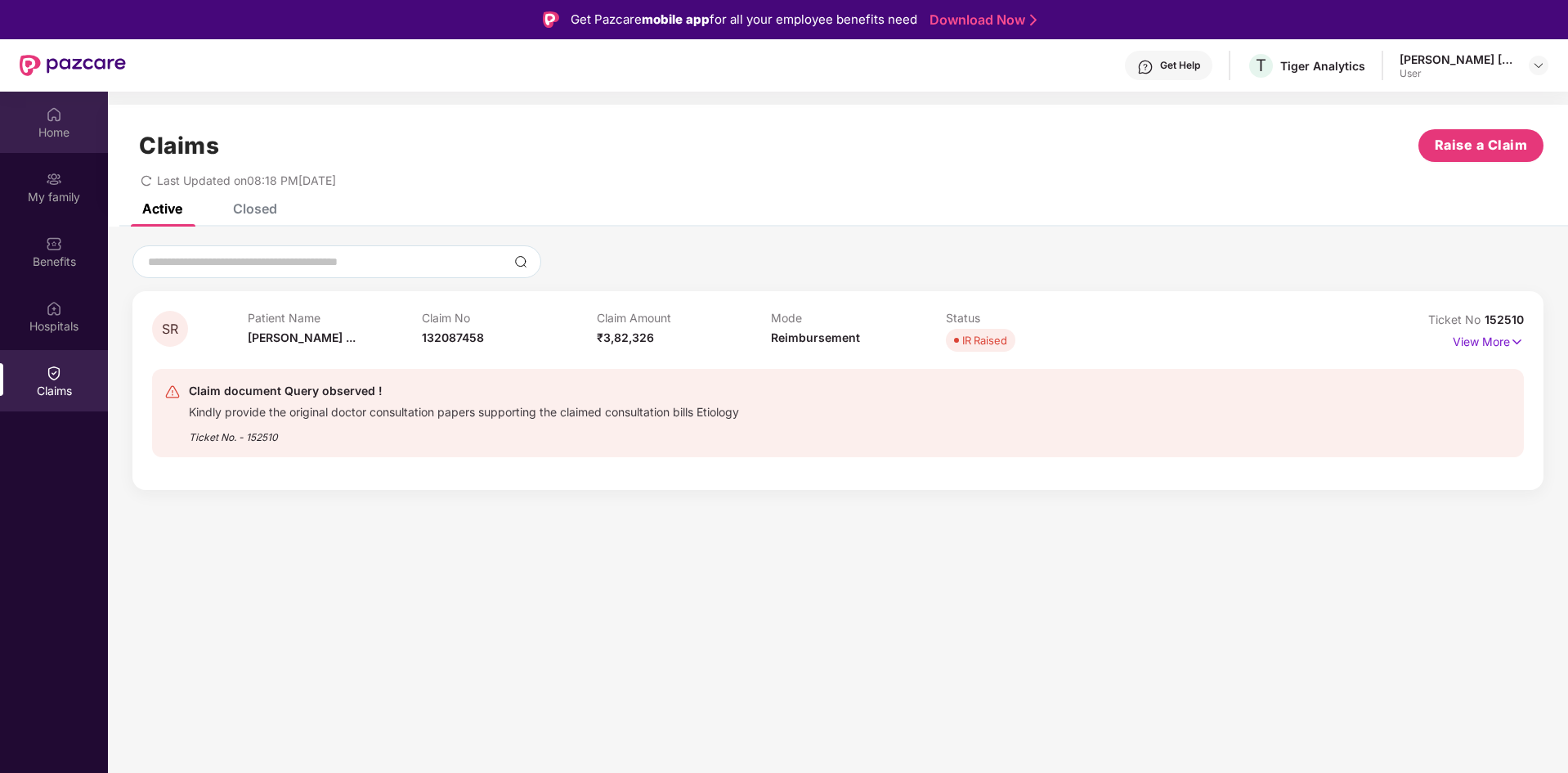
click at [48, 127] on div "Home" at bounding box center [53, 132] width 108 height 16
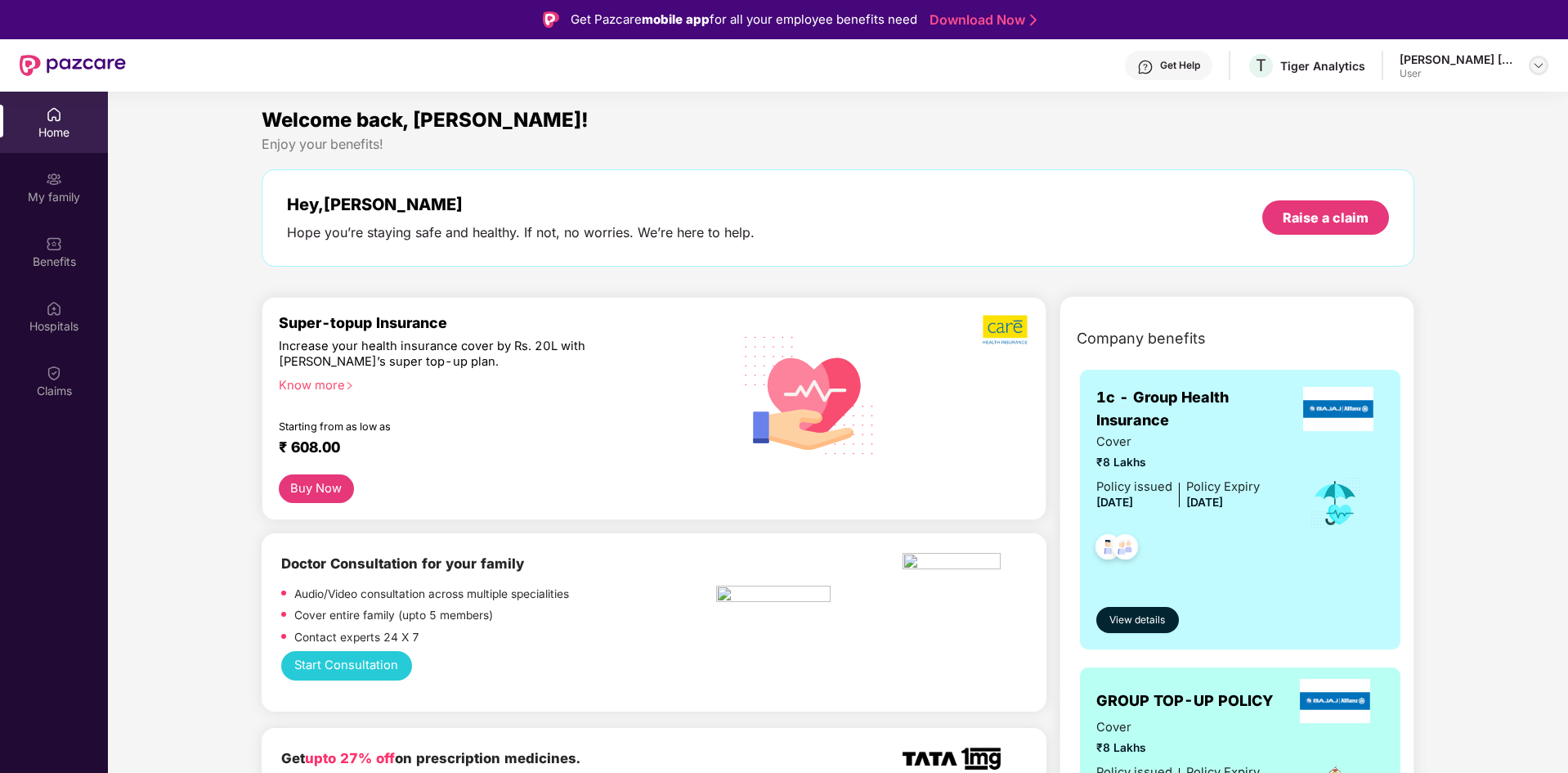
click at [1545, 60] on img at bounding box center [1538, 65] width 13 height 13
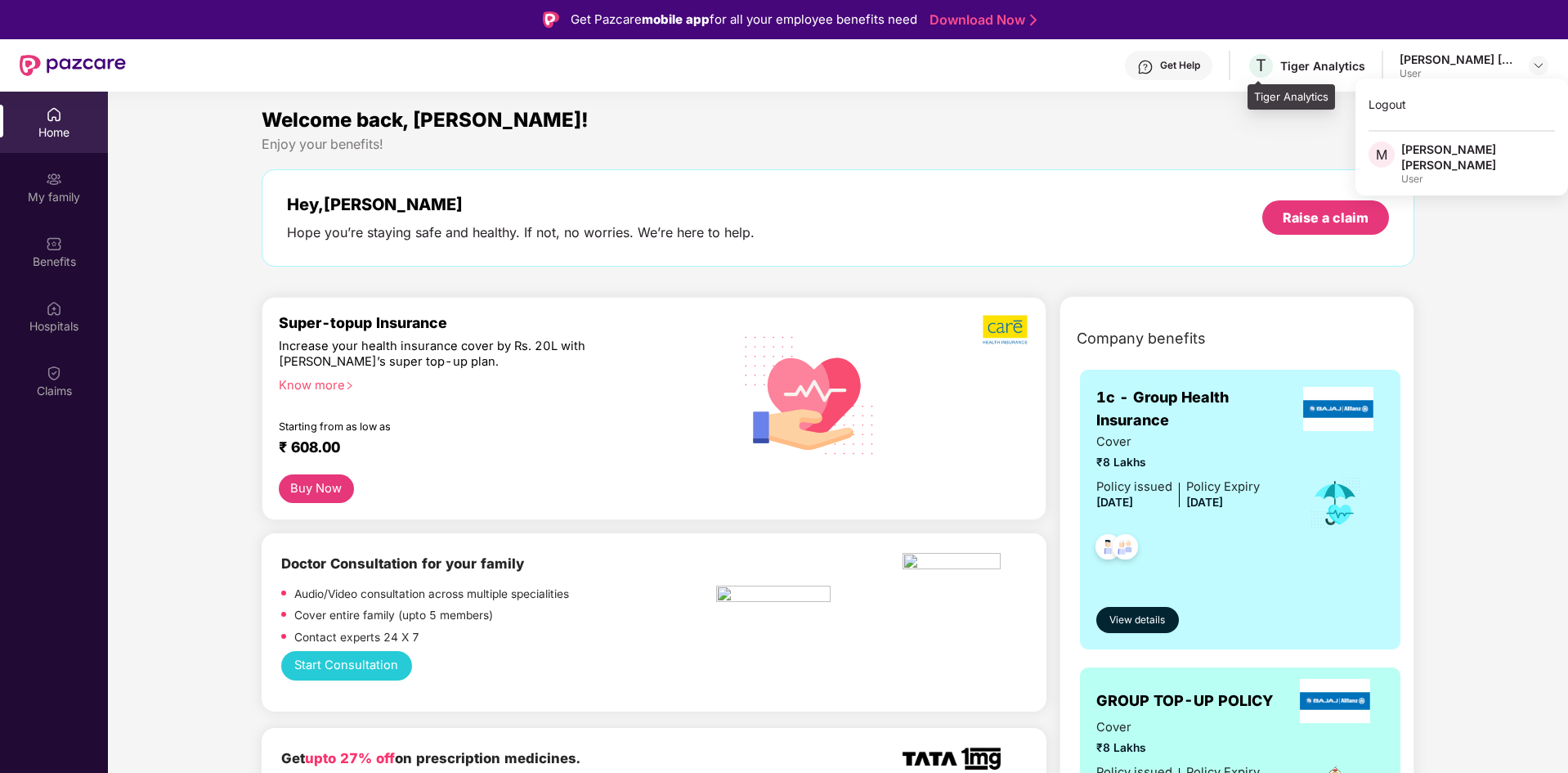
click at [1309, 72] on div "Tiger Analytics" at bounding box center [1323, 66] width 85 height 16
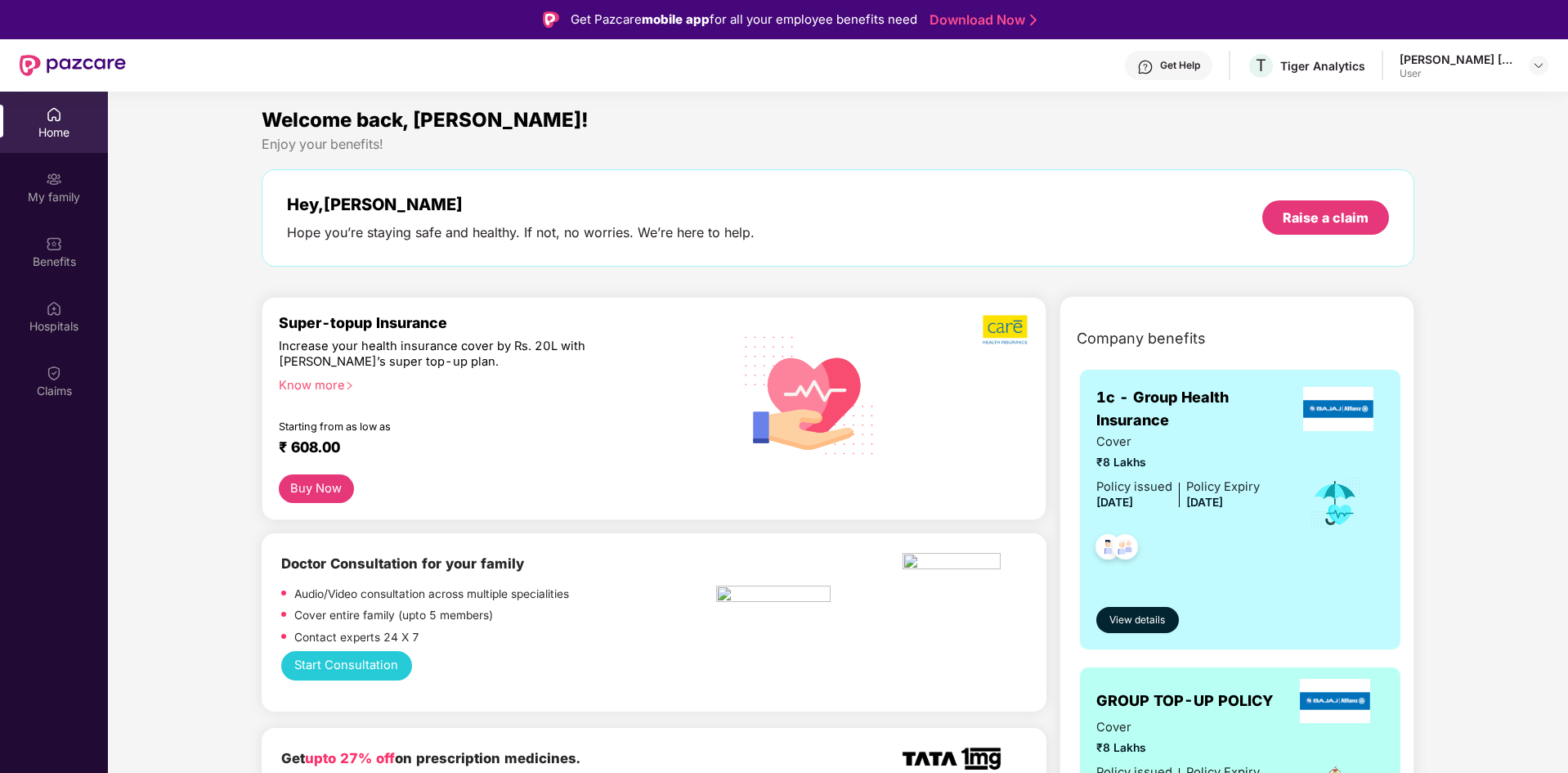
click at [1157, 65] on div "Get Help" at bounding box center [1168, 65] width 87 height 29
